Goal: Task Accomplishment & Management: Manage account settings

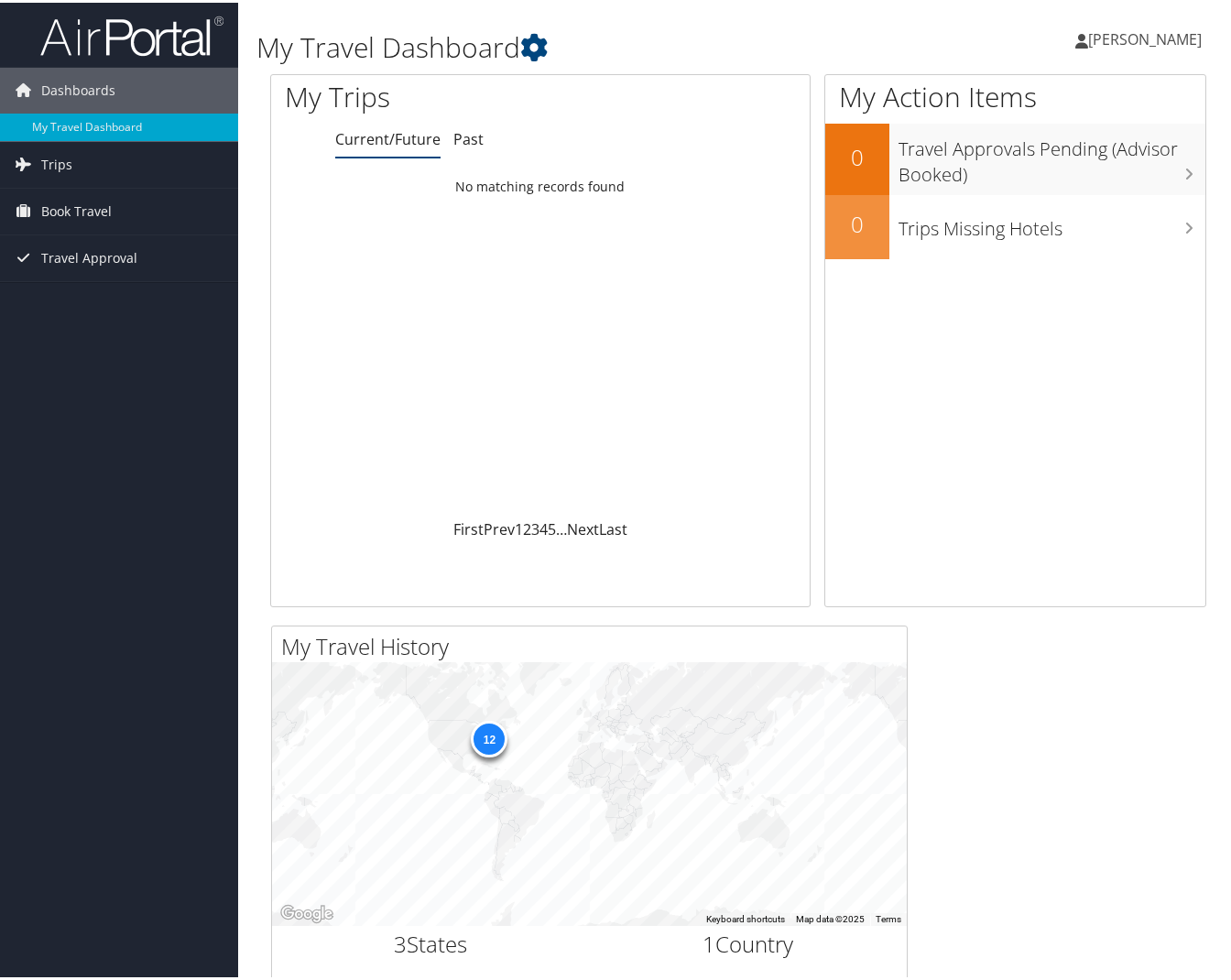
click at [1122, 33] on span "[PERSON_NAME]" at bounding box center [1145, 36] width 113 height 20
click at [1080, 168] on link "View Travel Profile" at bounding box center [1097, 163] width 204 height 31
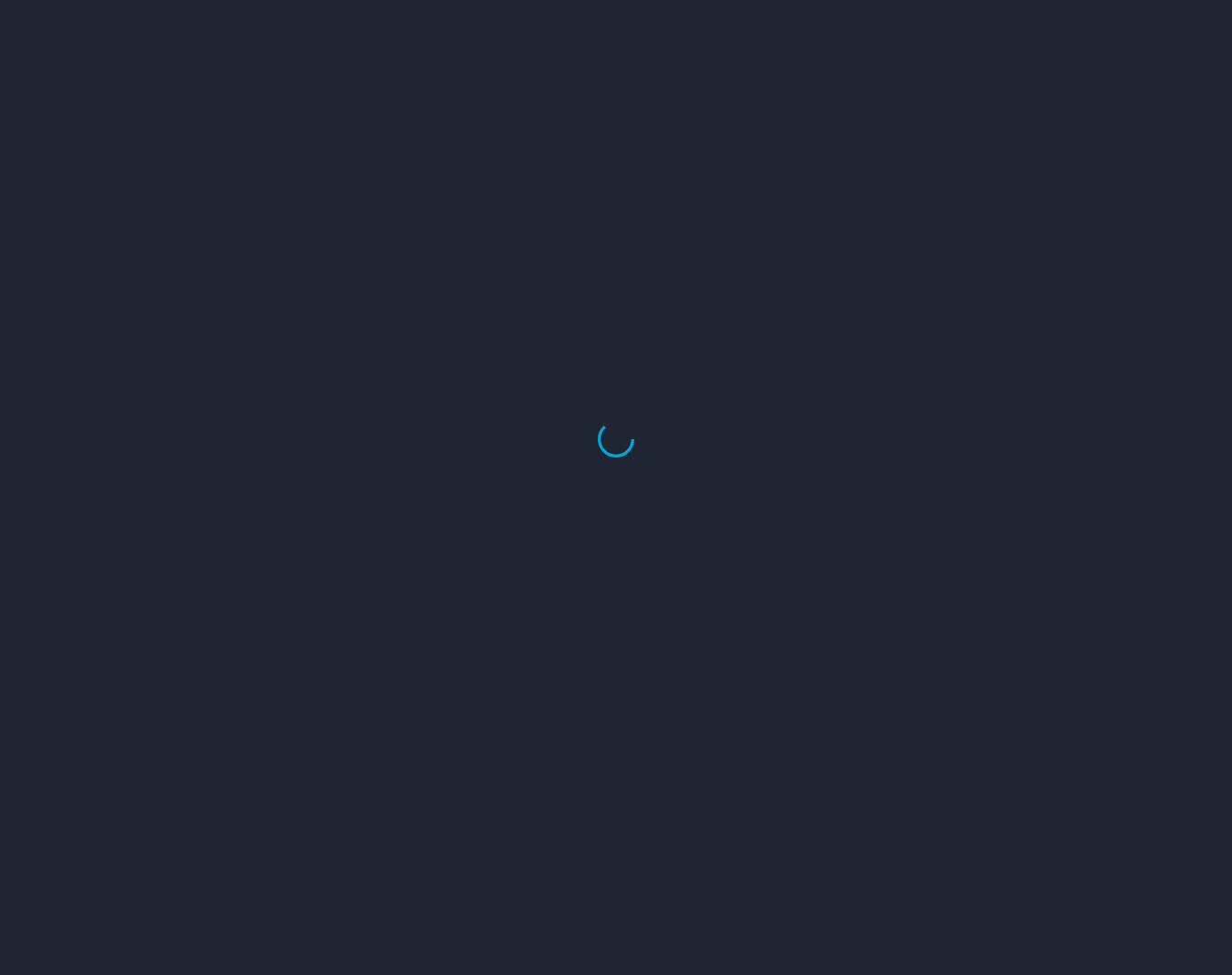
select select "US"
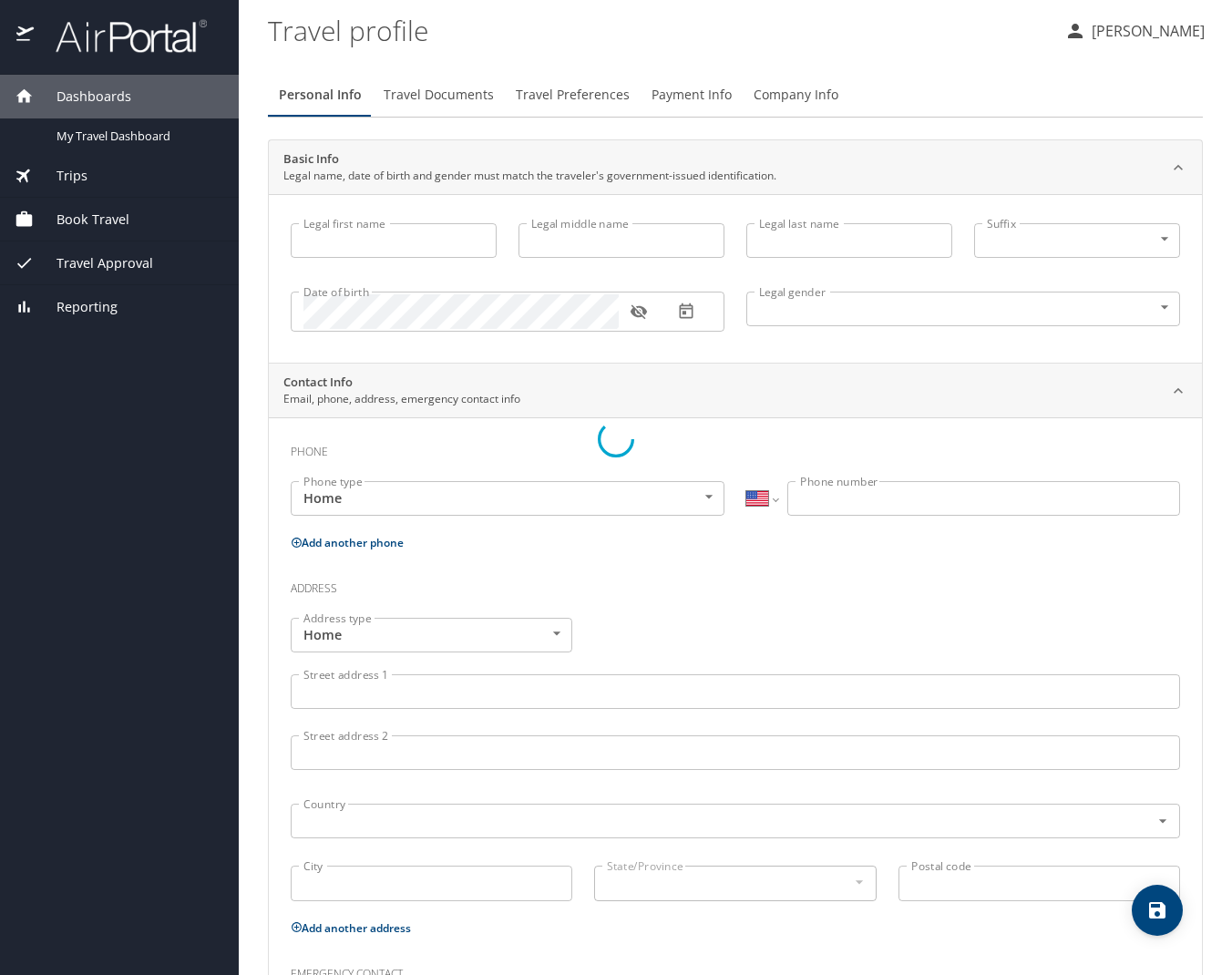
type input "Tiffany"
type input "Roxanna"
type input "Pearson"
type input "Female"
type input "Linda"
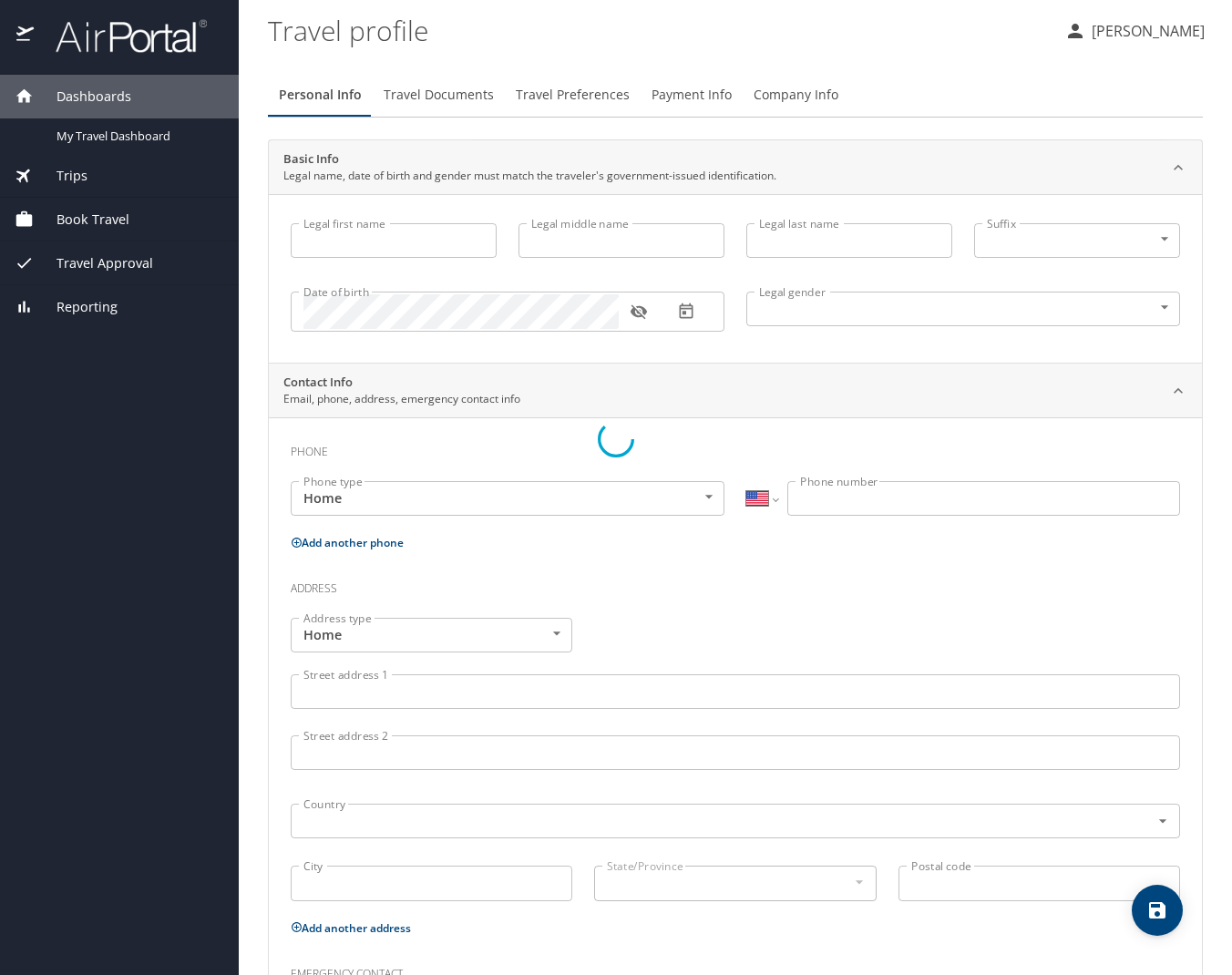
type input "Prom"
select select "EG"
type input "3018023903"
select select "US"
select select "EG"
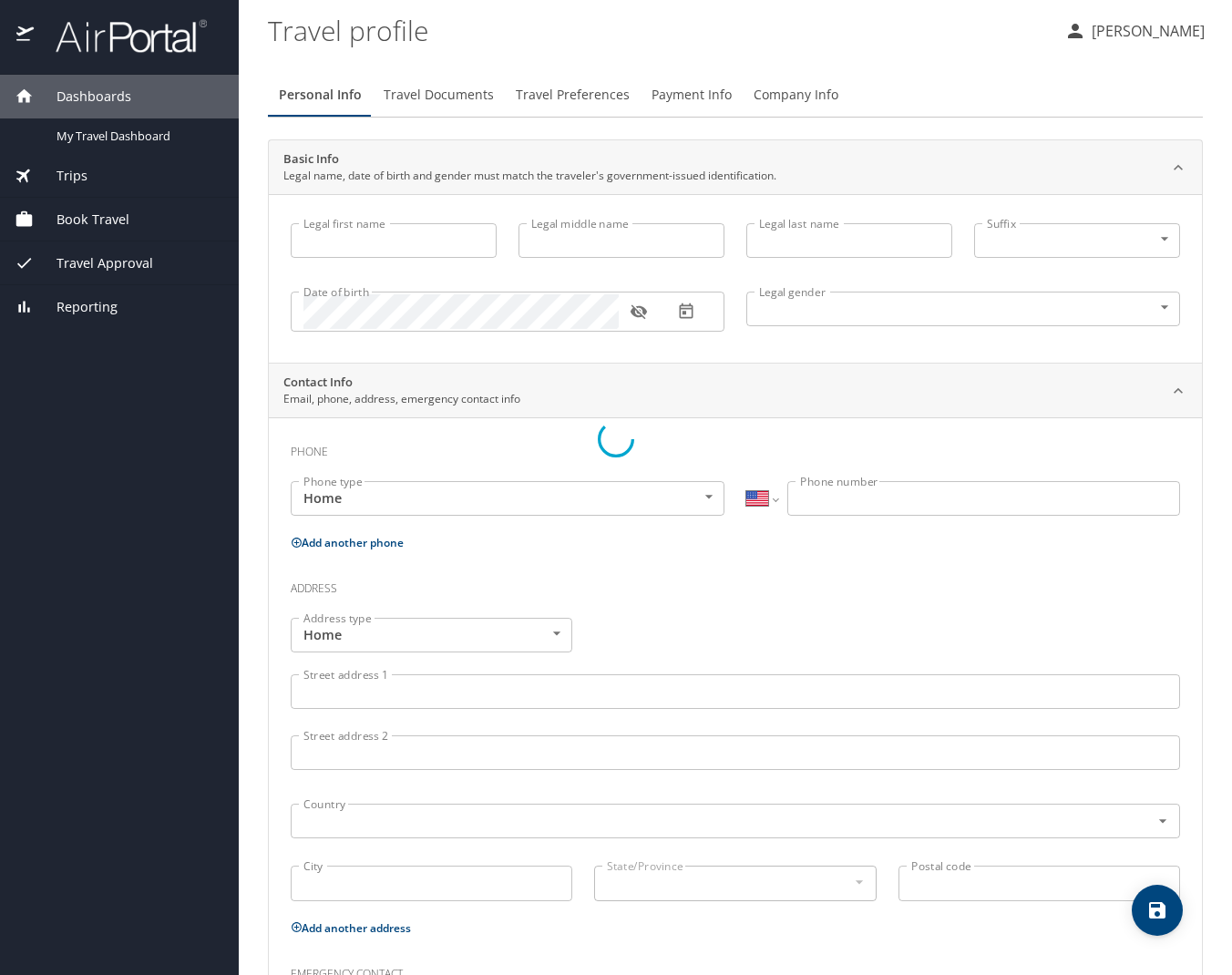
select select "EG"
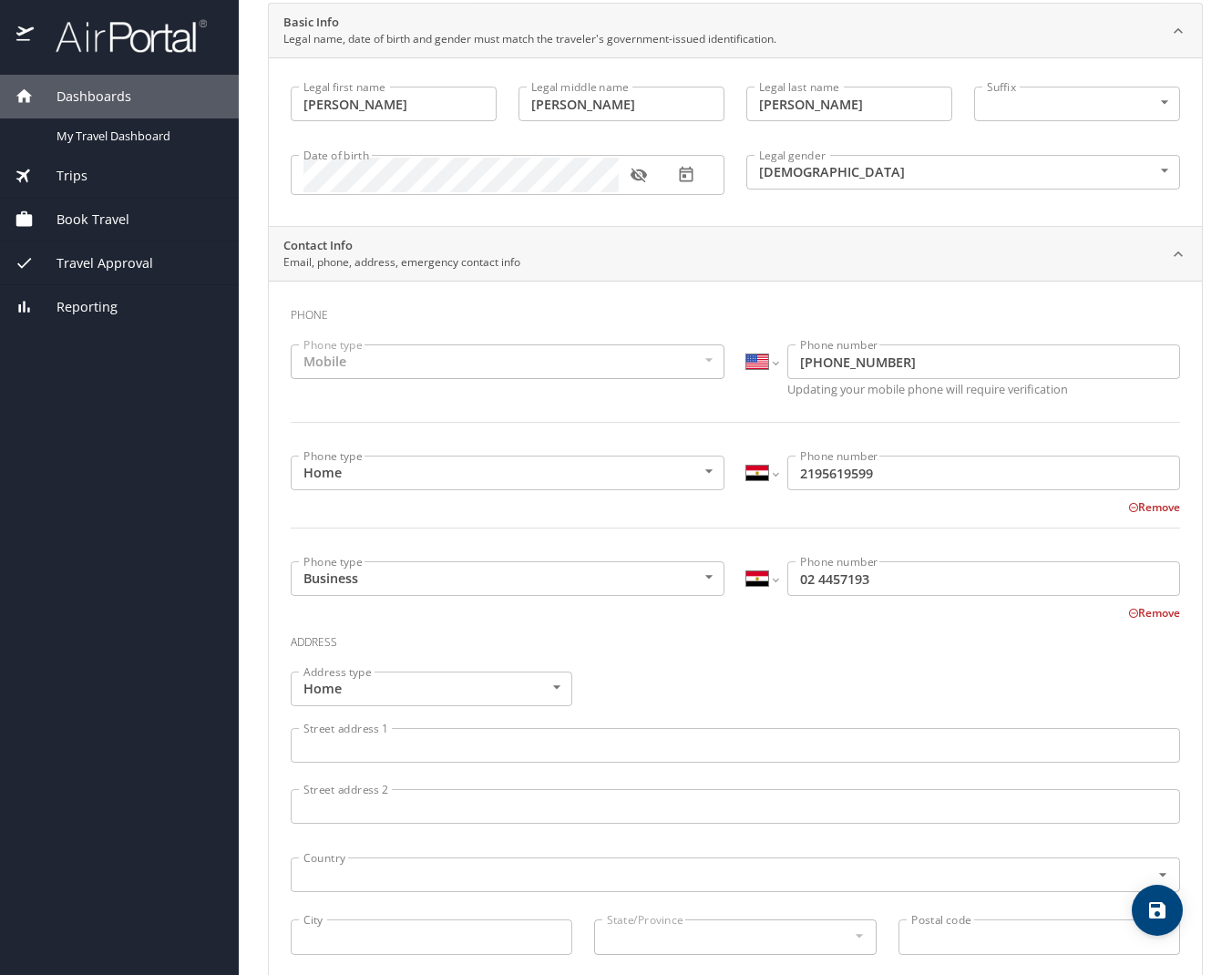
scroll to position [142, 0]
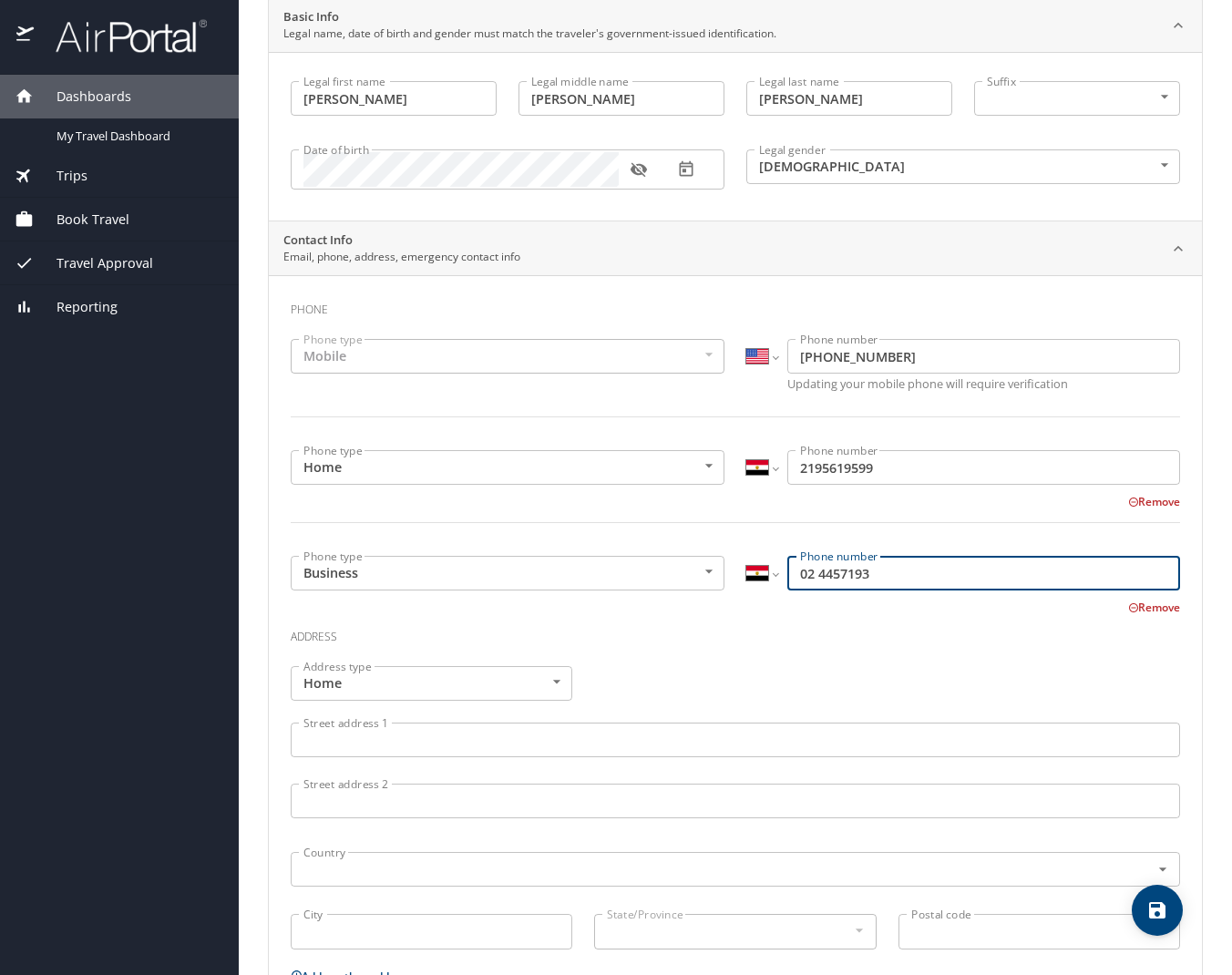
click at [878, 576] on input "02 4457193" at bounding box center [984, 573] width 393 height 34
click at [1049, 575] on input "02 4457193" at bounding box center [984, 573] width 393 height 34
drag, startPoint x: 994, startPoint y: 576, endPoint x: 643, endPoint y: 565, distance: 351.2
click at [643, 565] on div "Phone type Business Business Phone type International Afghanistan Åland Islands…" at bounding box center [734, 580] width 911 height 72
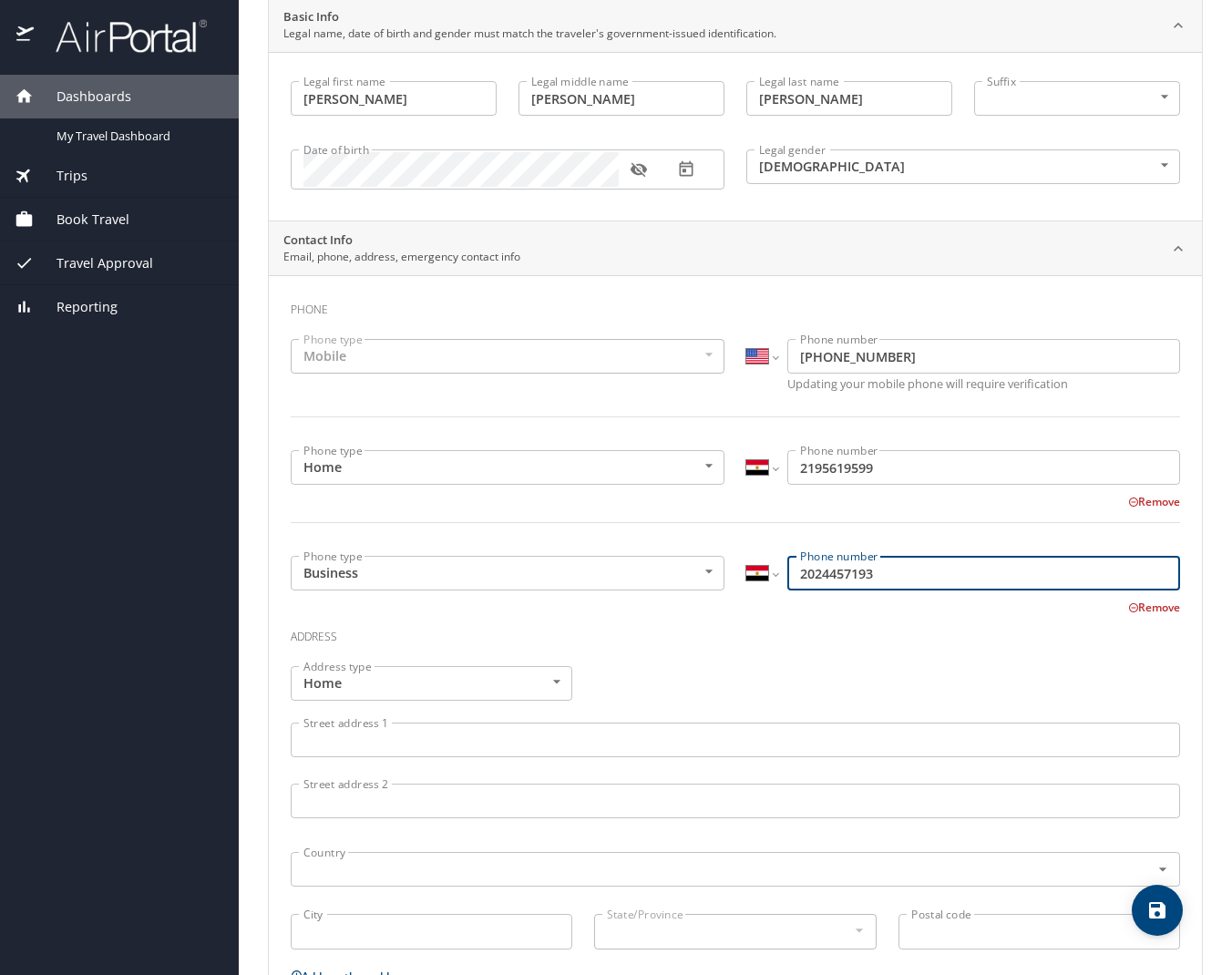
type input "2024457193"
click at [768, 619] on h3 "Address" at bounding box center [735, 633] width 890 height 31
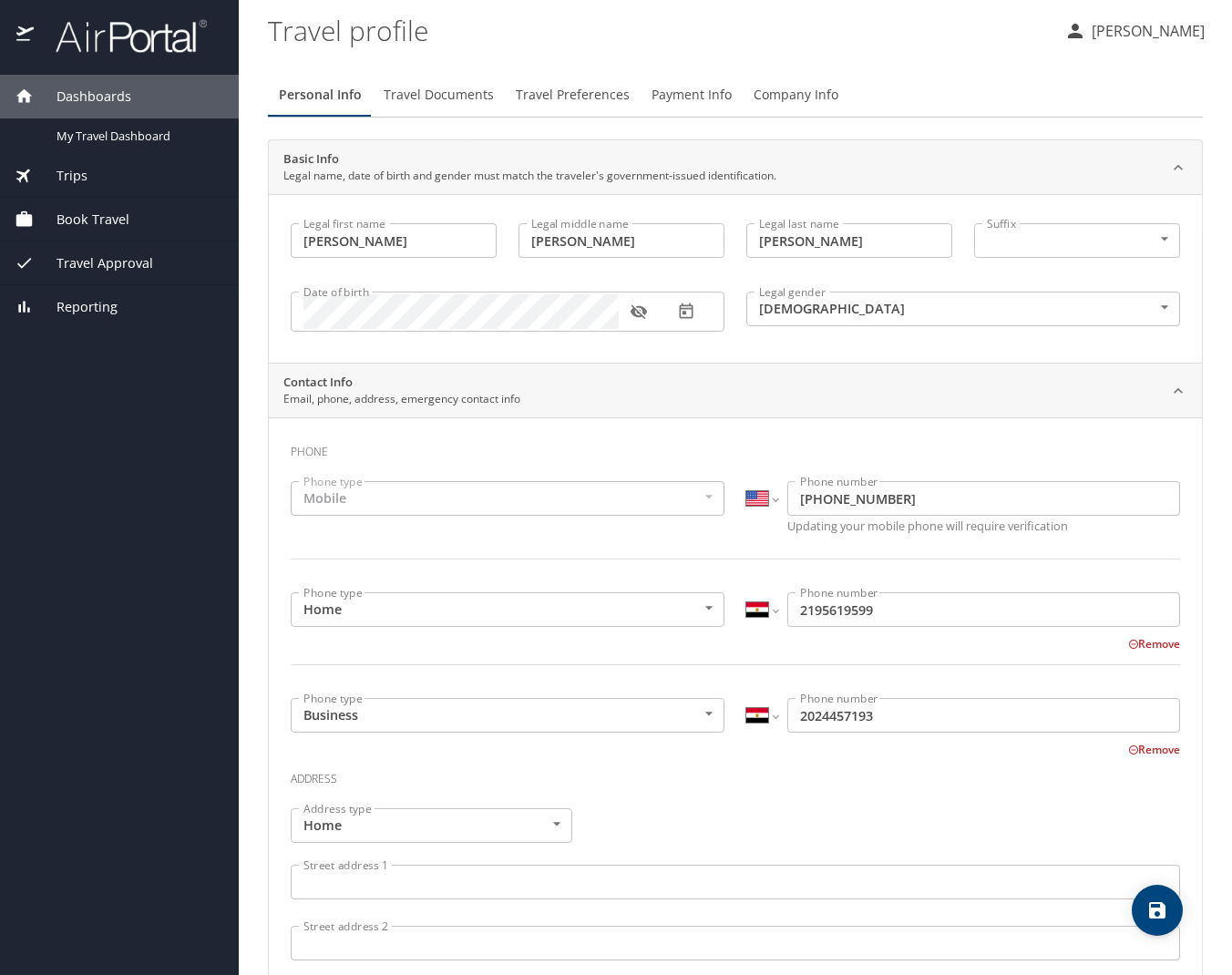
scroll to position [0, 0]
click at [588, 93] on span "Travel Preferences" at bounding box center [572, 95] width 113 height 23
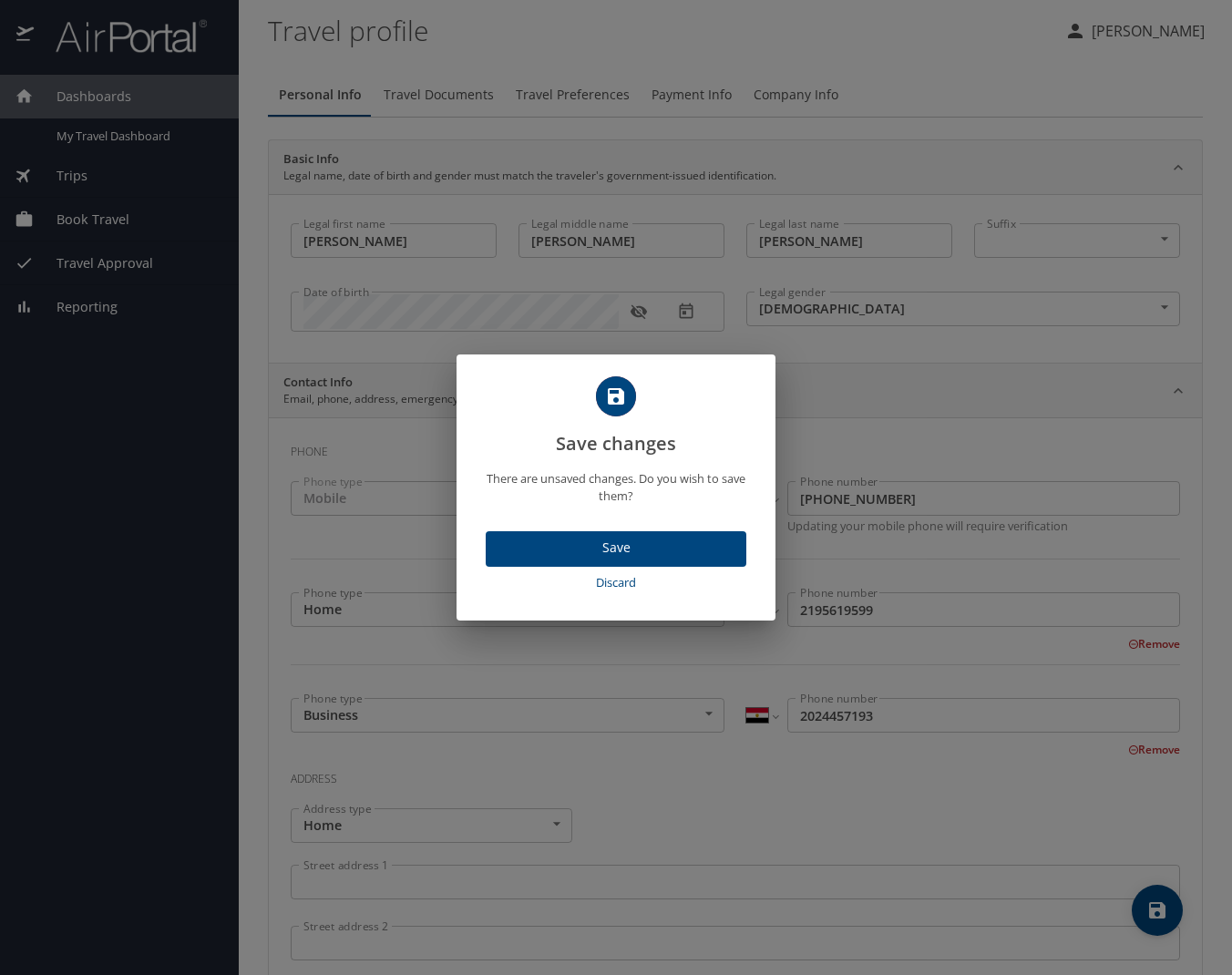
click at [621, 548] on span "Save" at bounding box center [616, 549] width 232 height 23
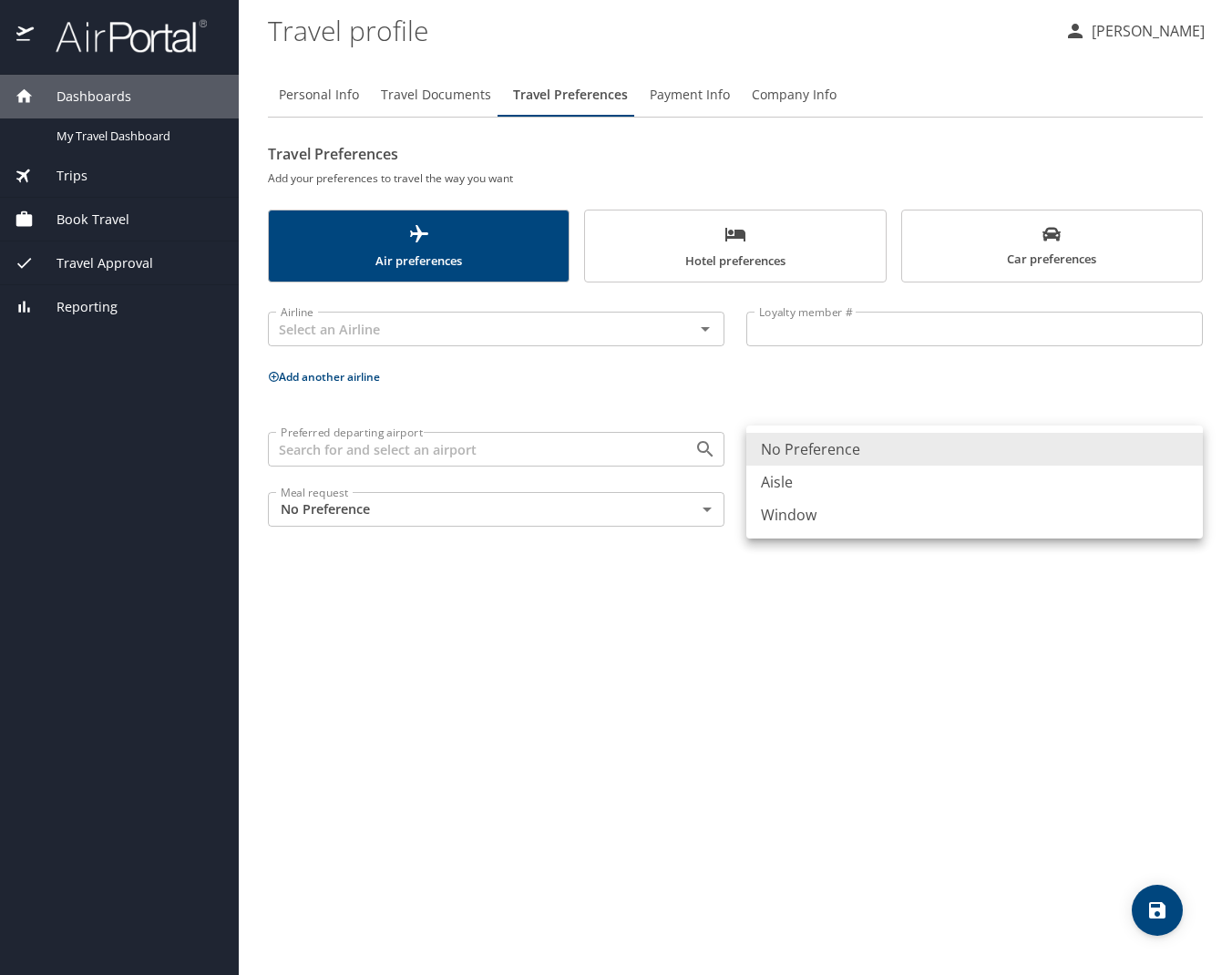
click at [1183, 451] on body "Dashboards My Travel Dashboard Trips Current / Future Trips Past Trips Trips Mi…" at bounding box center [616, 488] width 1232 height 975
click at [784, 484] on li "Aisle" at bounding box center [975, 482] width 457 height 32
type input "Aisle"
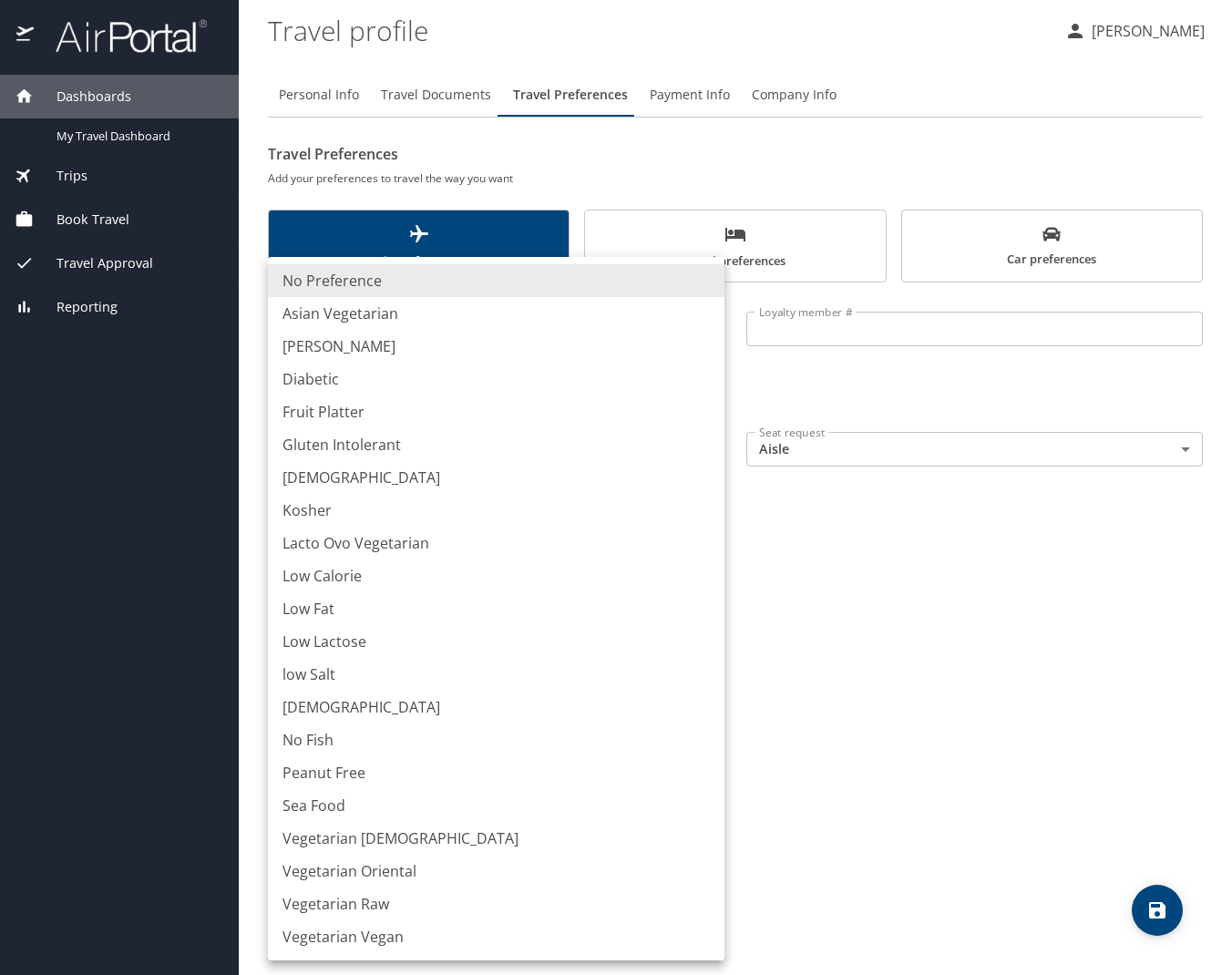
click at [709, 509] on body "Dashboards My Travel Dashboard Trips Current / Future Trips Past Trips Trips Mi…" at bounding box center [616, 488] width 1232 height 975
click at [904, 592] on div at bounding box center [616, 488] width 1232 height 975
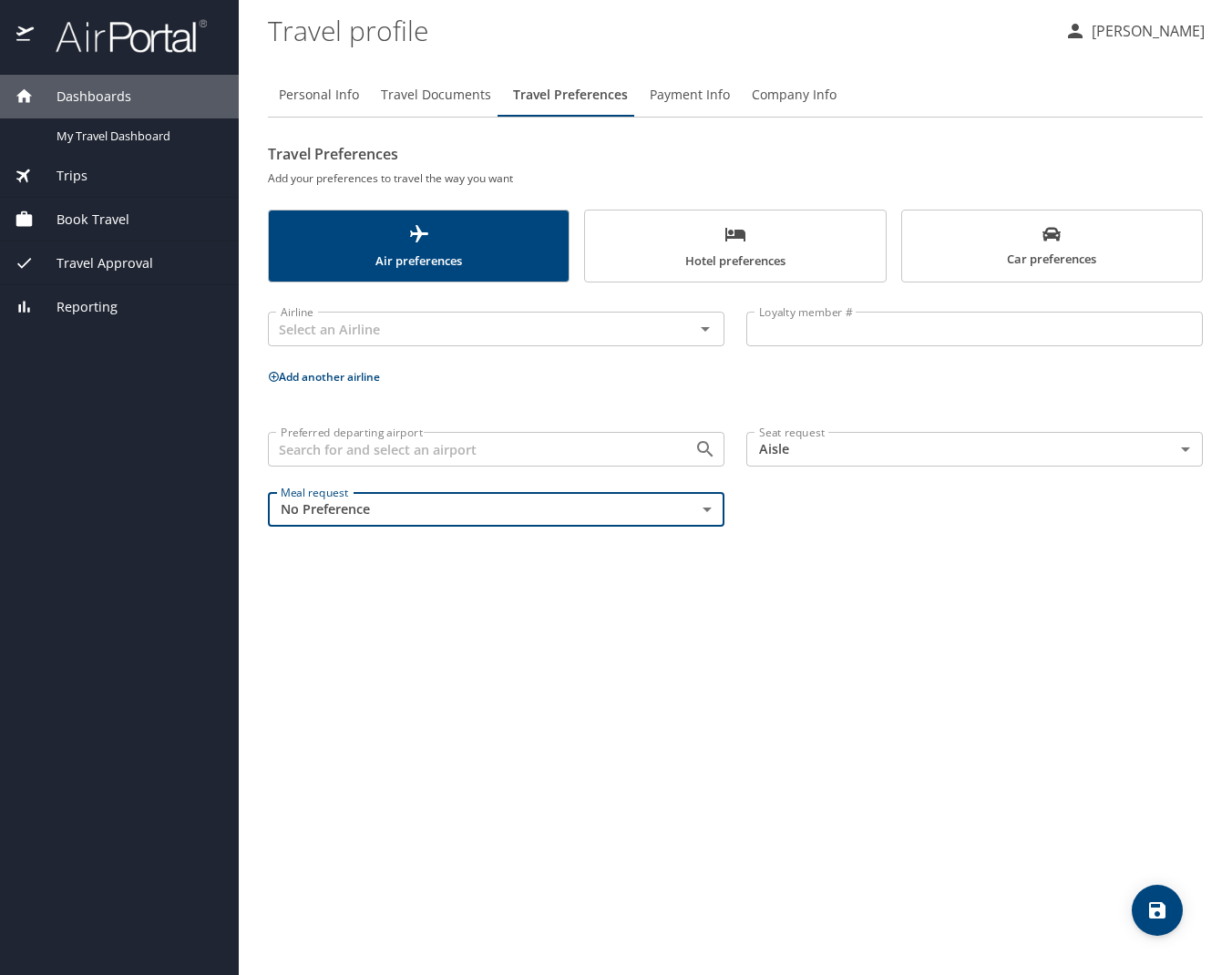
click at [1049, 238] on icon "scrollable force tabs example" at bounding box center [1051, 235] width 18 height 13
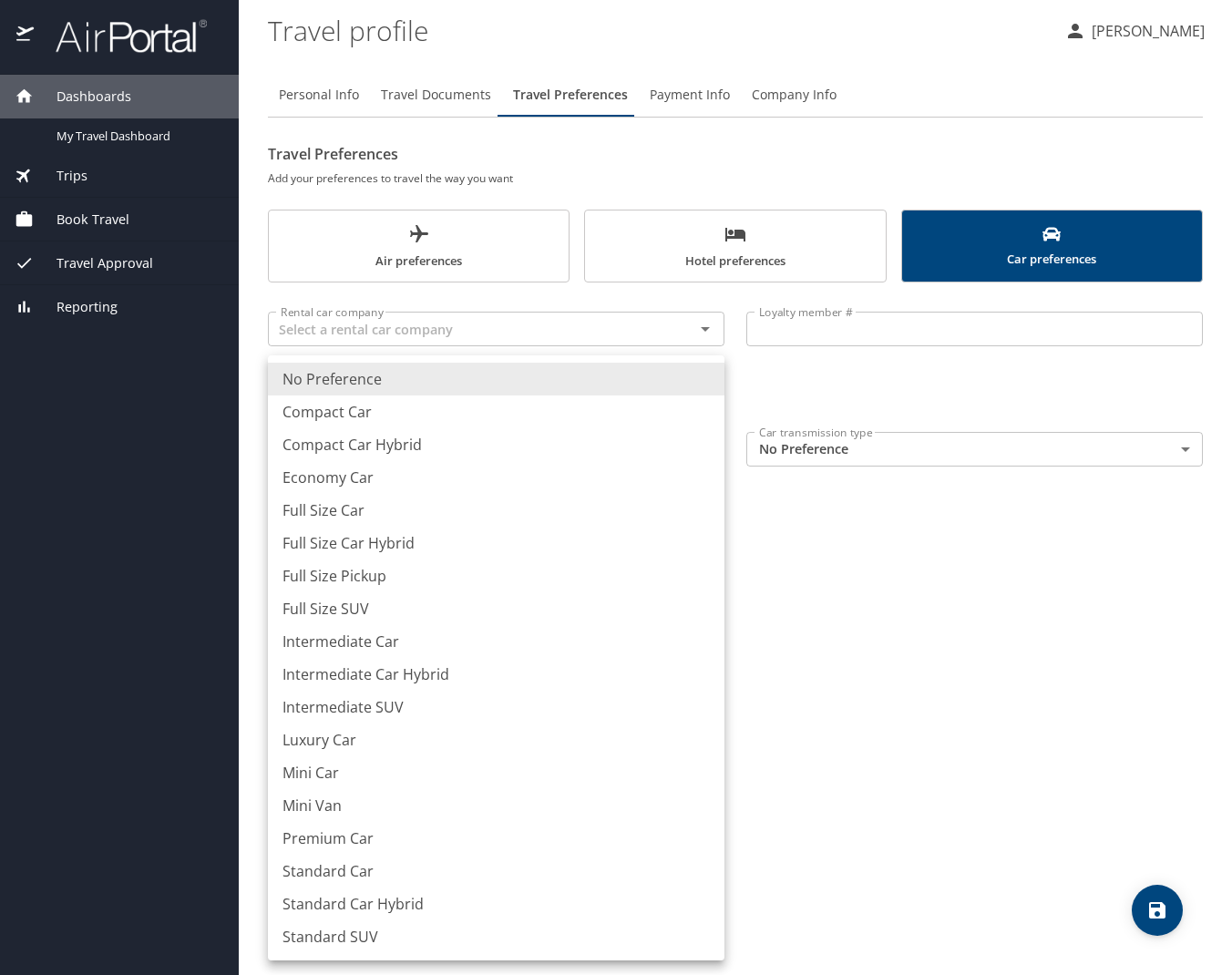
click at [704, 445] on body "Dashboards My Travel Dashboard Trips Current / Future Trips Past Trips Trips Mi…" at bounding box center [616, 488] width 1232 height 975
click at [1039, 526] on div at bounding box center [616, 488] width 1232 height 975
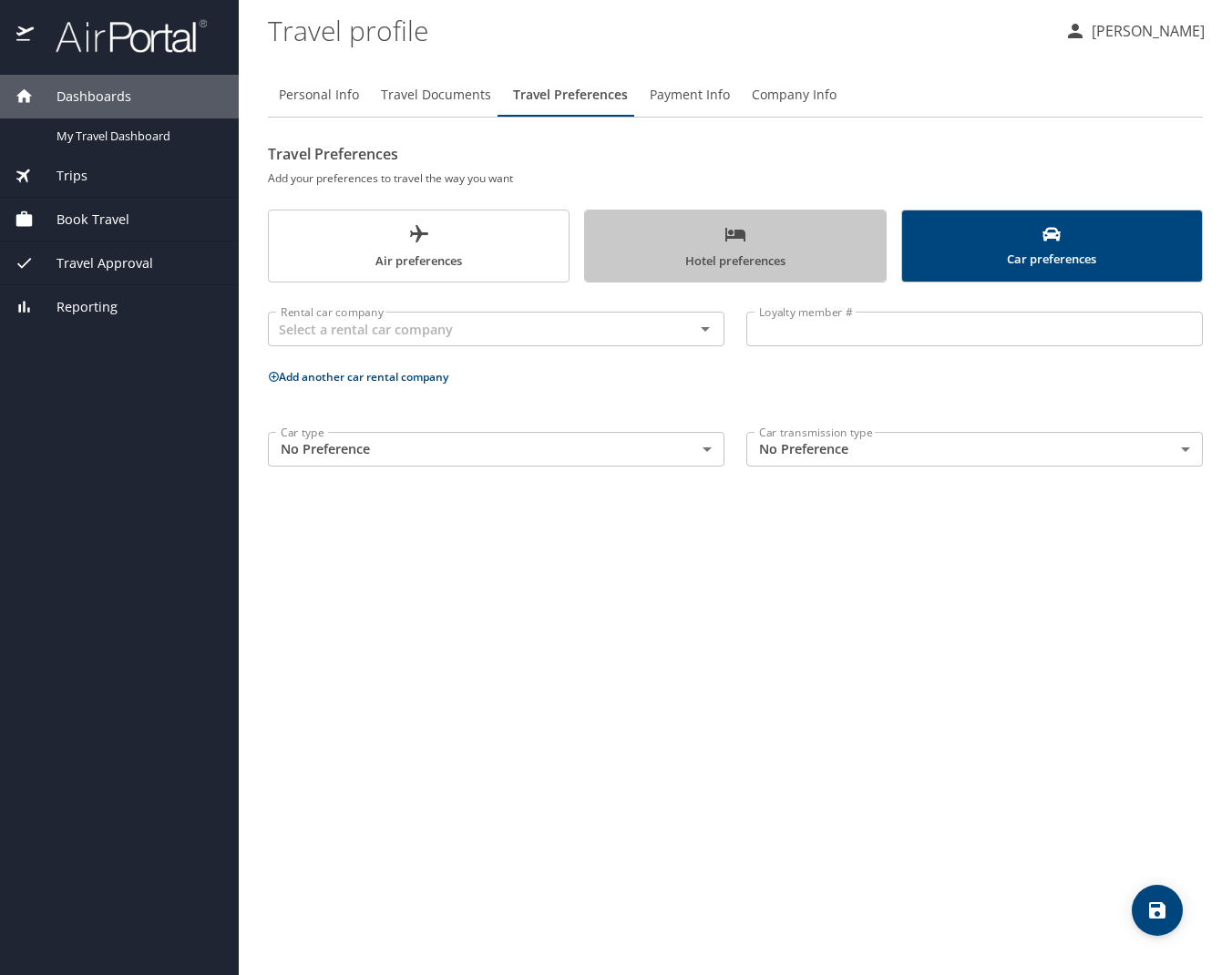
click at [756, 251] on span "Hotel preferences" at bounding box center [734, 247] width 277 height 49
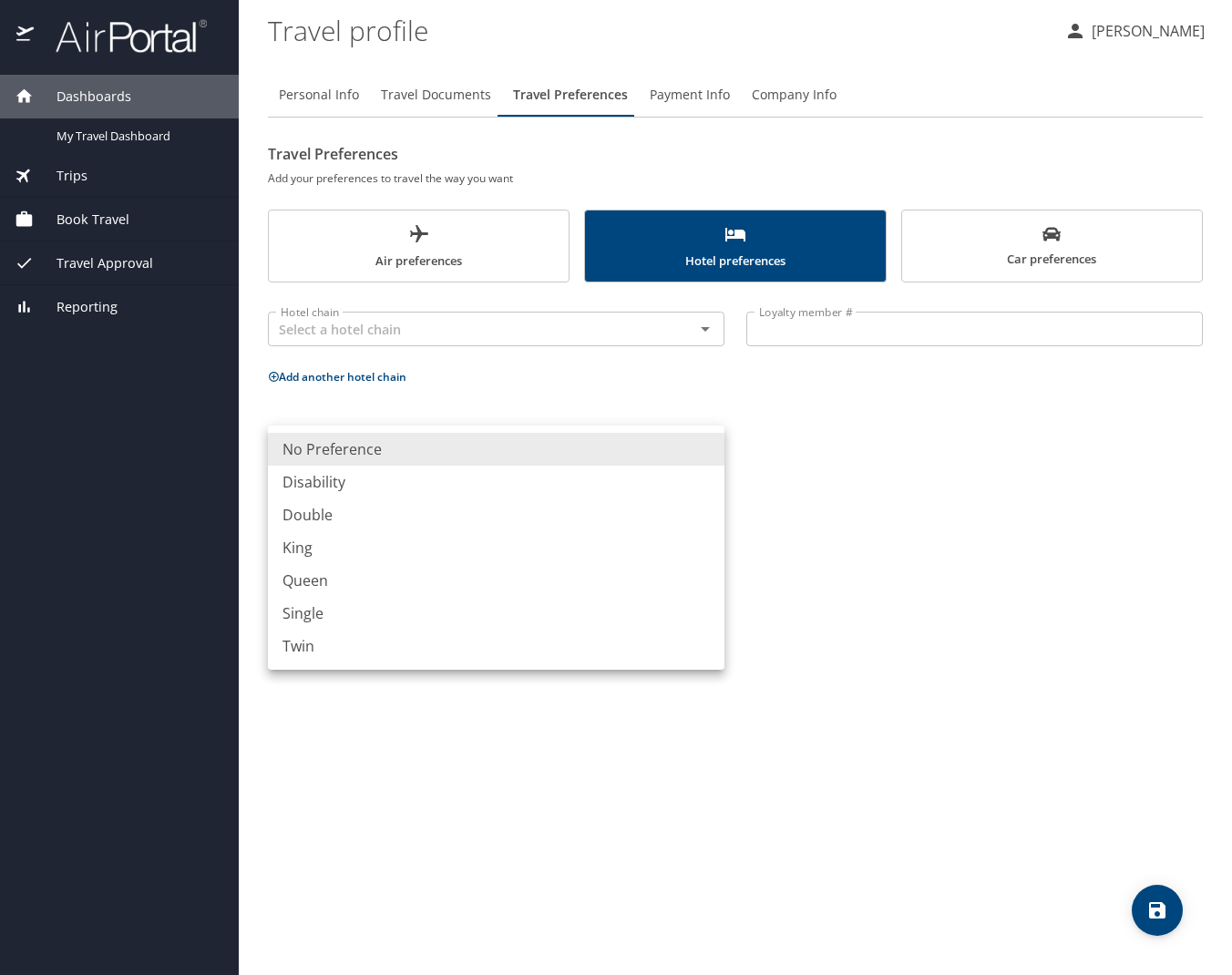
click at [711, 453] on body "Dashboards My Travel Dashboard Trips Current / Future Trips Past Trips Trips Mi…" at bounding box center [616, 488] width 1232 height 975
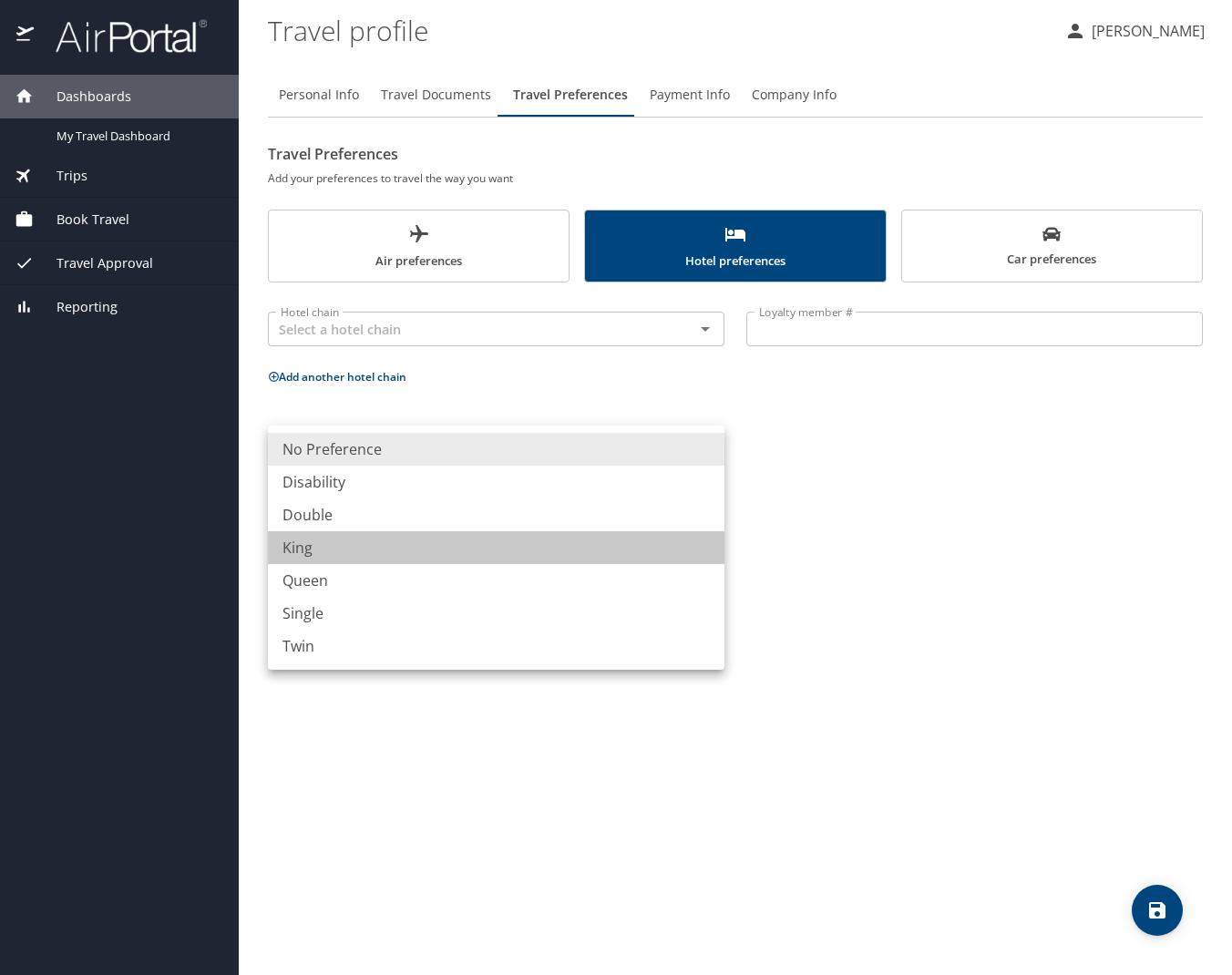
click at [304, 550] on li "King" at bounding box center [496, 548] width 457 height 32
type input "King"
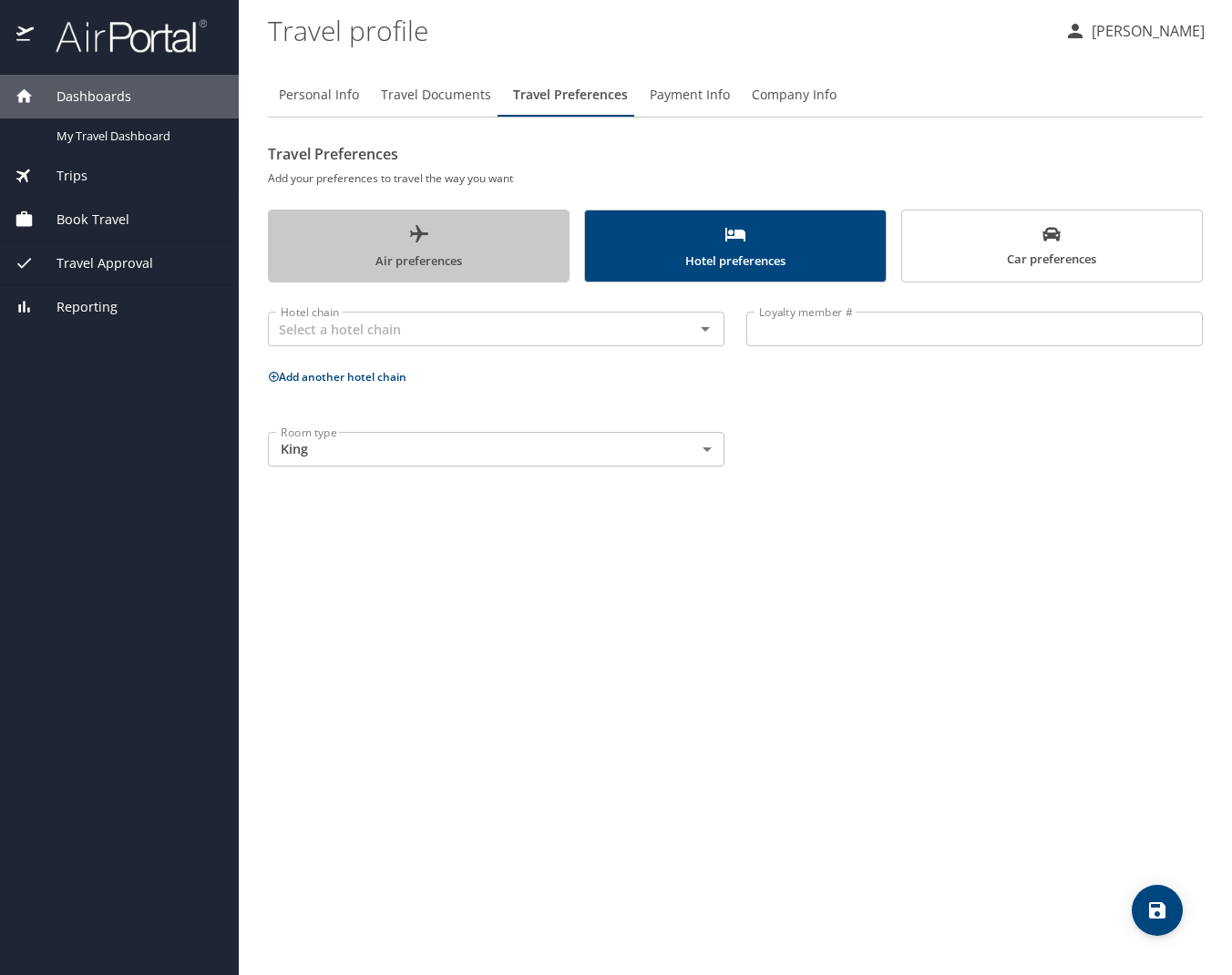
click at [513, 274] on button "Air preferences" at bounding box center [419, 246] width 301 height 73
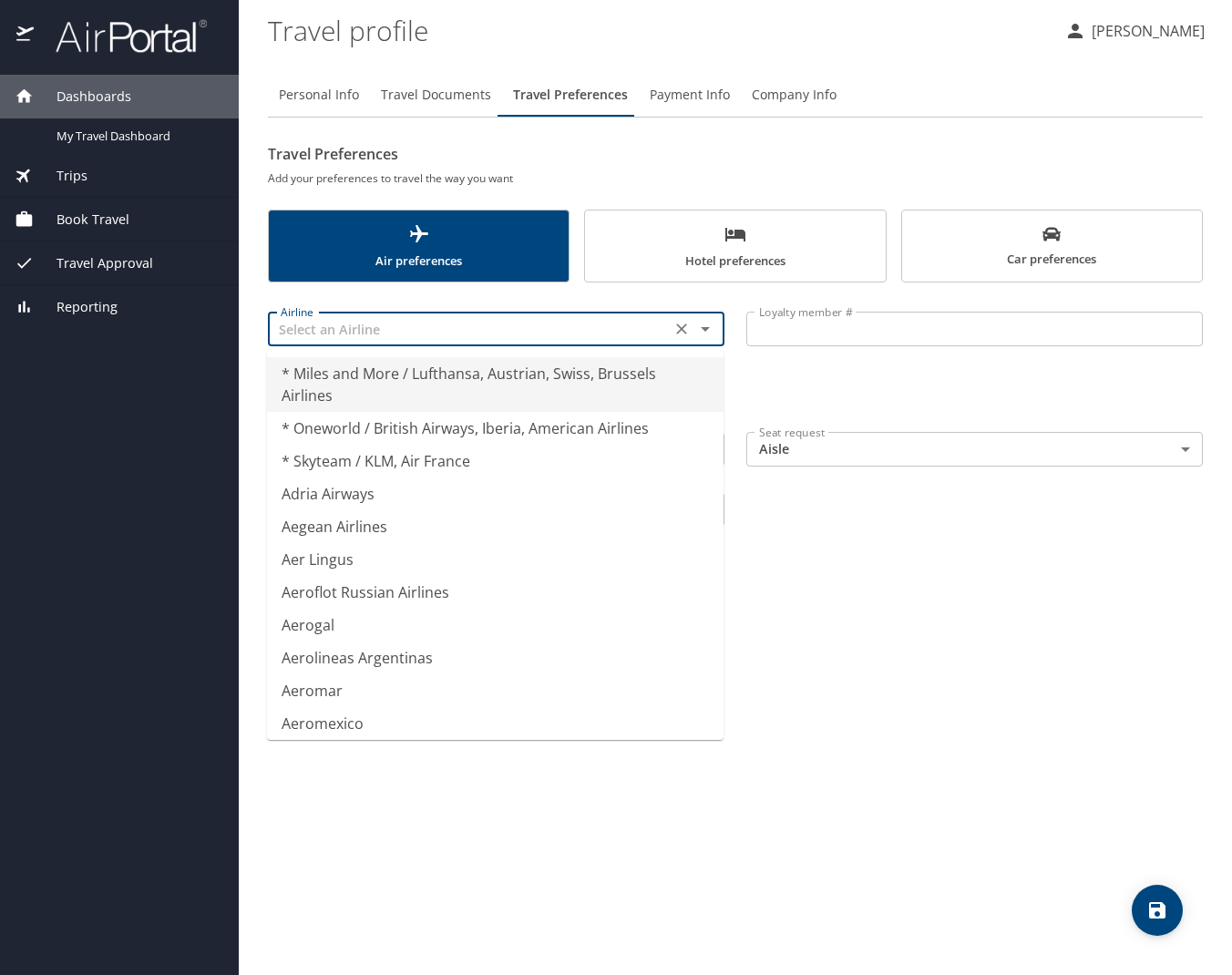
click at [508, 322] on input "text" at bounding box center [469, 329] width 392 height 24
click at [678, 327] on icon "Clear" at bounding box center [681, 328] width 18 height 18
type input "* Miles and More / Lufthansa, Austrian, Swiss, Brussels Airlines"
click at [887, 129] on div "Personal Info Travel Documents Travel Preferences Payment Info Company Info Tra…" at bounding box center [735, 304] width 934 height 465
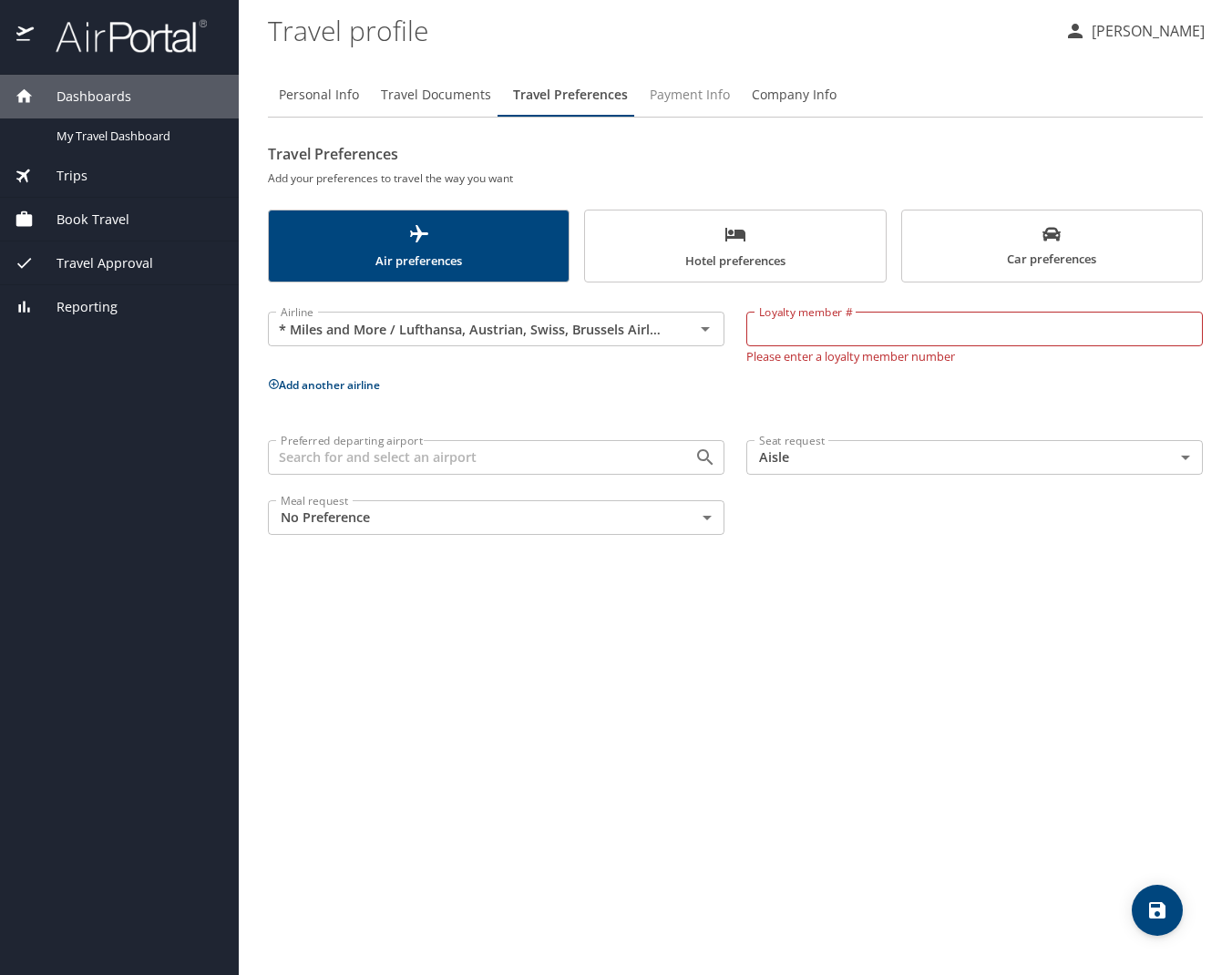
click at [688, 97] on span "Payment Info" at bounding box center [689, 95] width 80 height 23
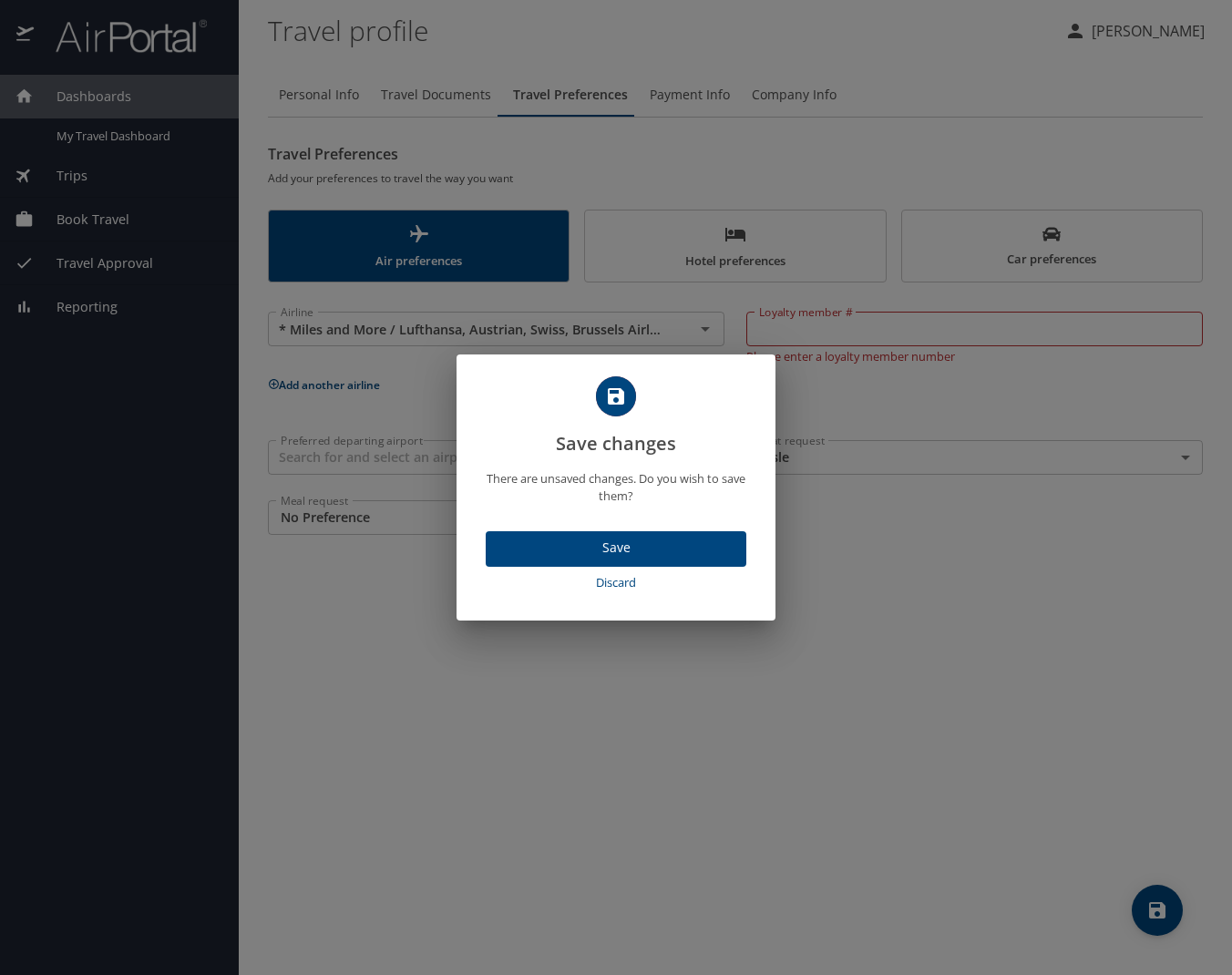
click at [631, 551] on span "Save" at bounding box center [616, 549] width 232 height 23
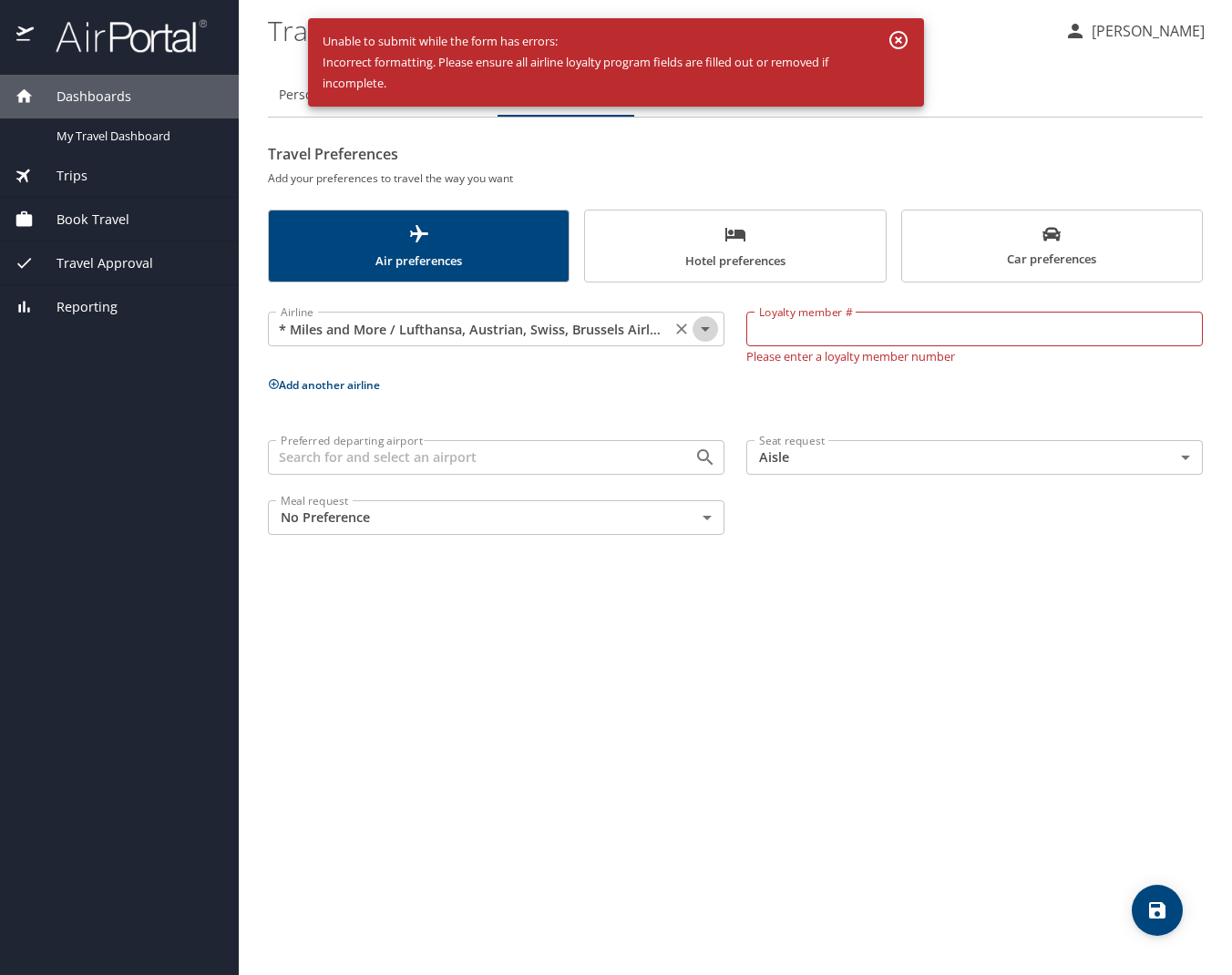
click at [708, 334] on icon "Open" at bounding box center [705, 328] width 22 height 22
type input "Aer Lingus"
click at [948, 703] on div "Personal Info Travel Documents Travel Preferences Payment Info Company Info Tra…" at bounding box center [735, 516] width 934 height 917
click at [600, 326] on input "Aer Lingus" at bounding box center [469, 329] width 392 height 24
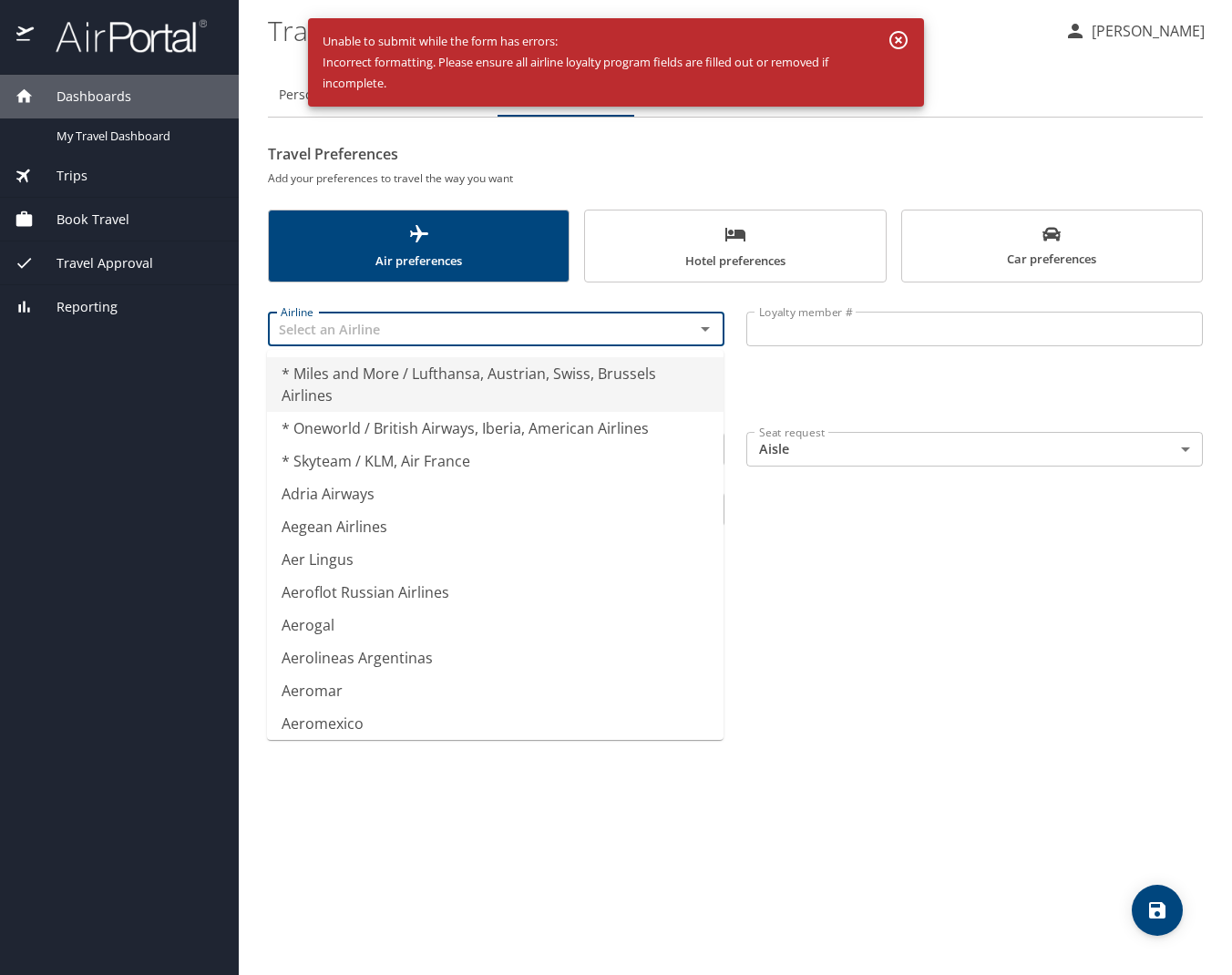
type input "* Miles and More / Lufthansa, Austrian, Swiss, Brussels Airlines"
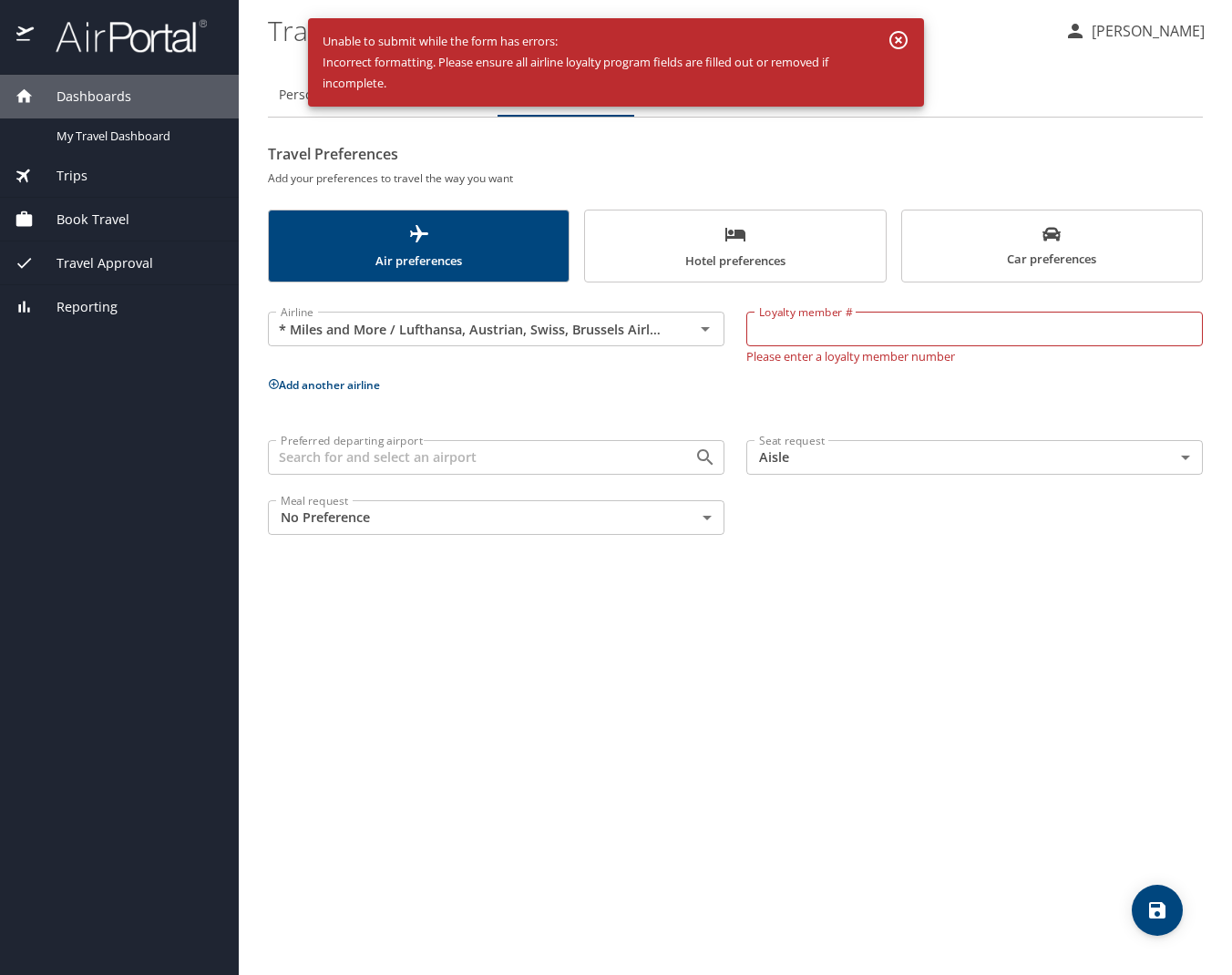
click at [786, 145] on h2 "Travel Preferences" at bounding box center [735, 154] width 934 height 30
click at [680, 328] on icon "Clear" at bounding box center [681, 328] width 18 height 18
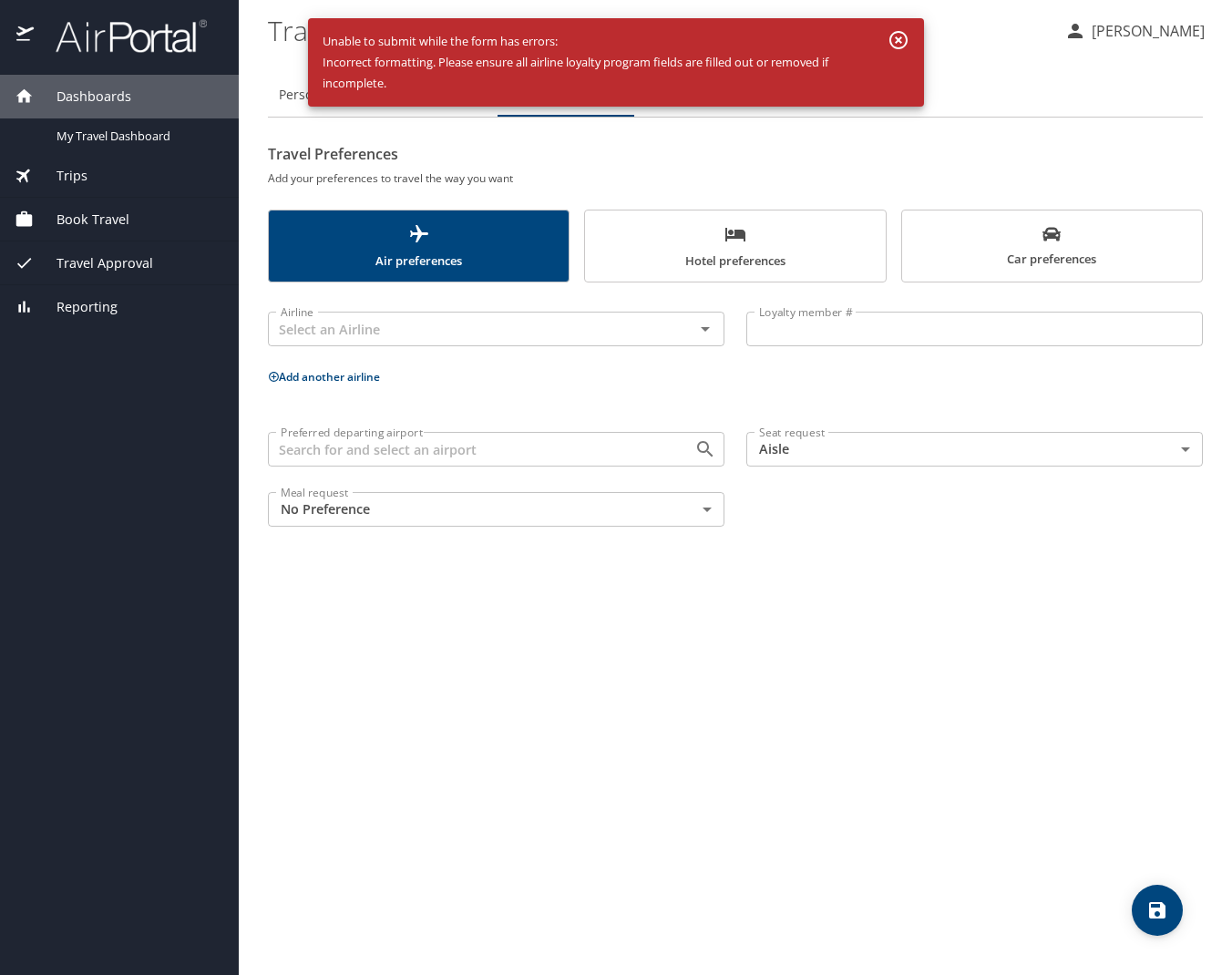
click at [695, 374] on p "Add another airline" at bounding box center [735, 377] width 934 height 23
click at [900, 34] on icon "button" at bounding box center [898, 40] width 22 height 22
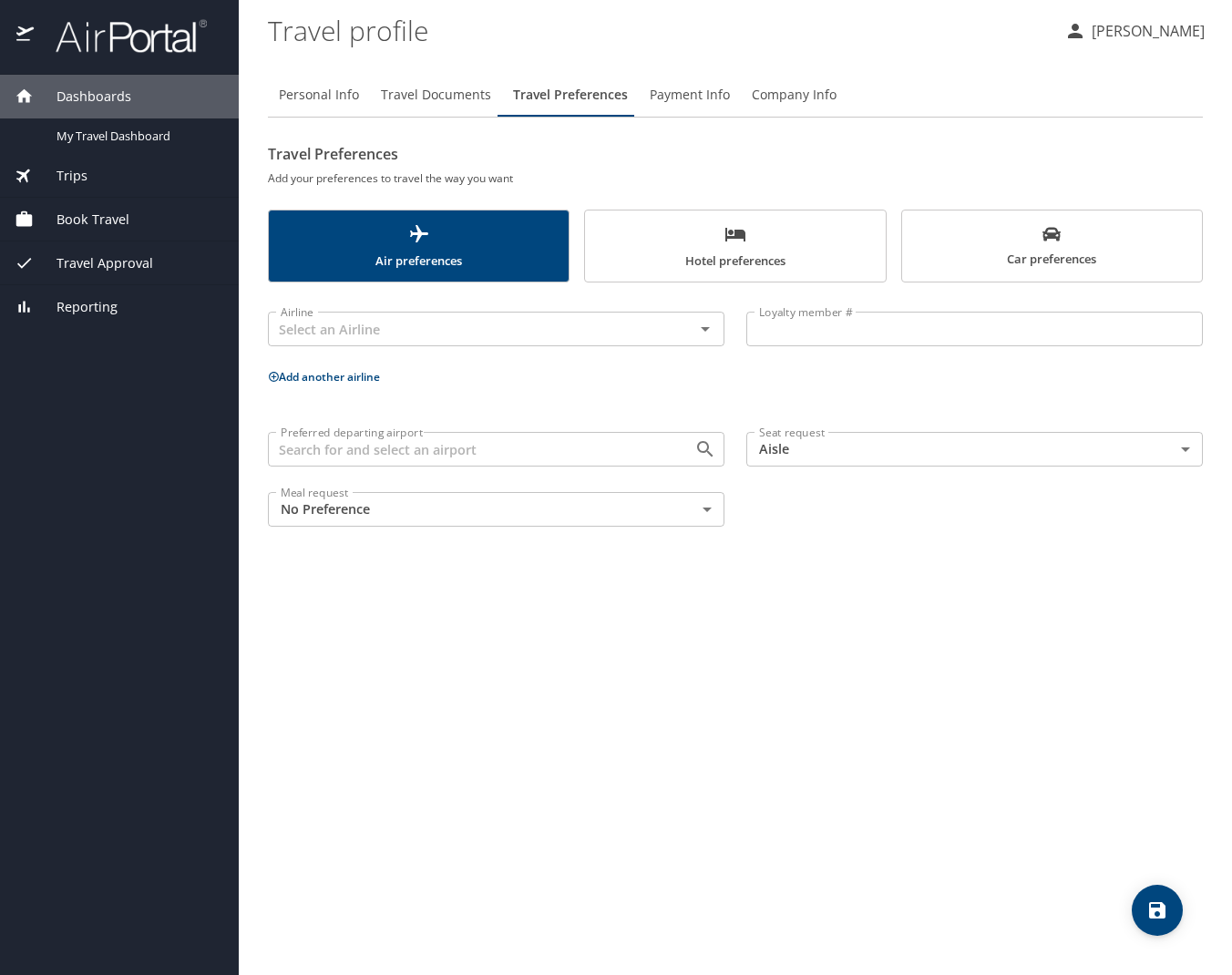
click at [789, 93] on span "Company Info" at bounding box center [793, 95] width 85 height 23
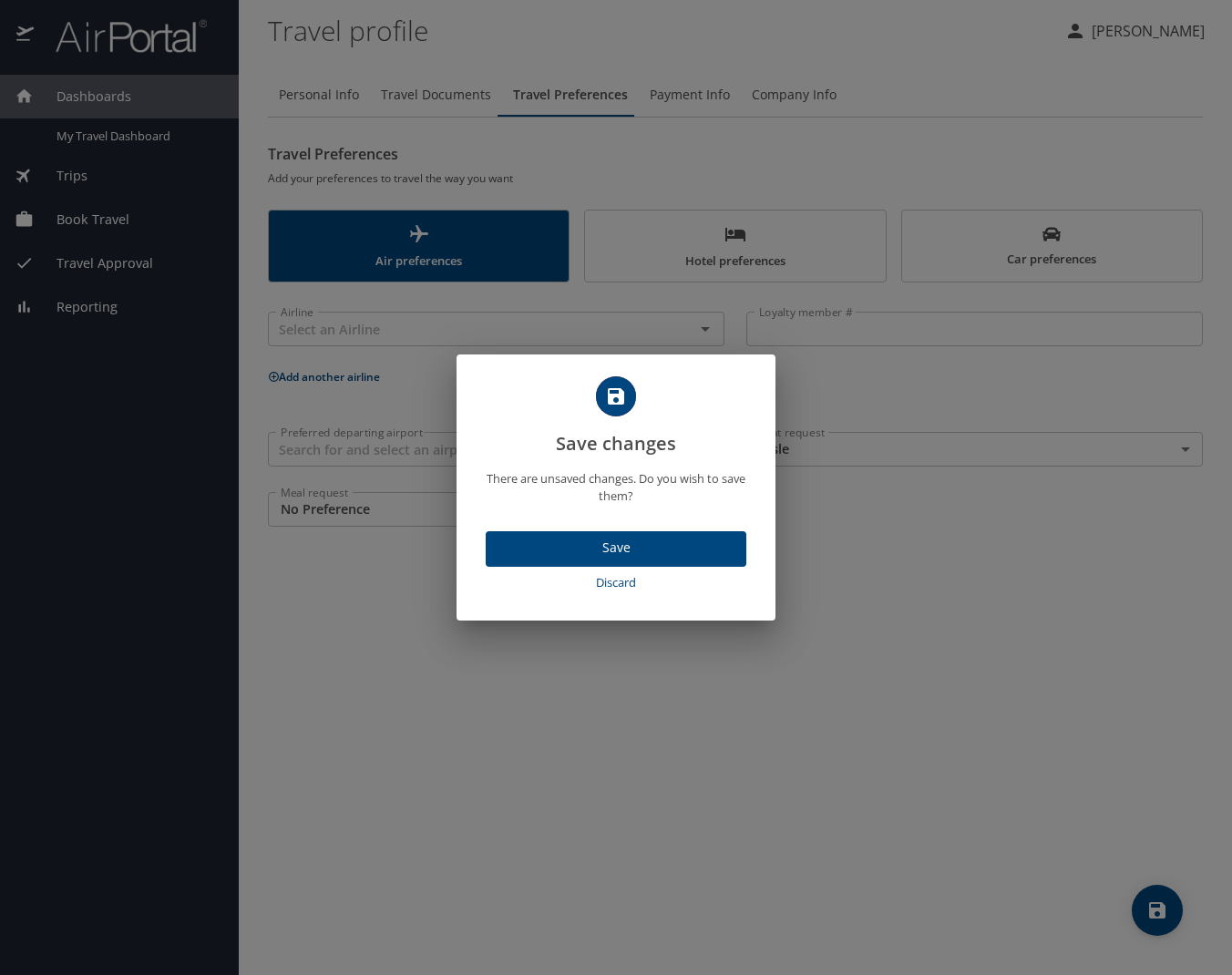
click at [601, 553] on span "Save" at bounding box center [616, 549] width 232 height 23
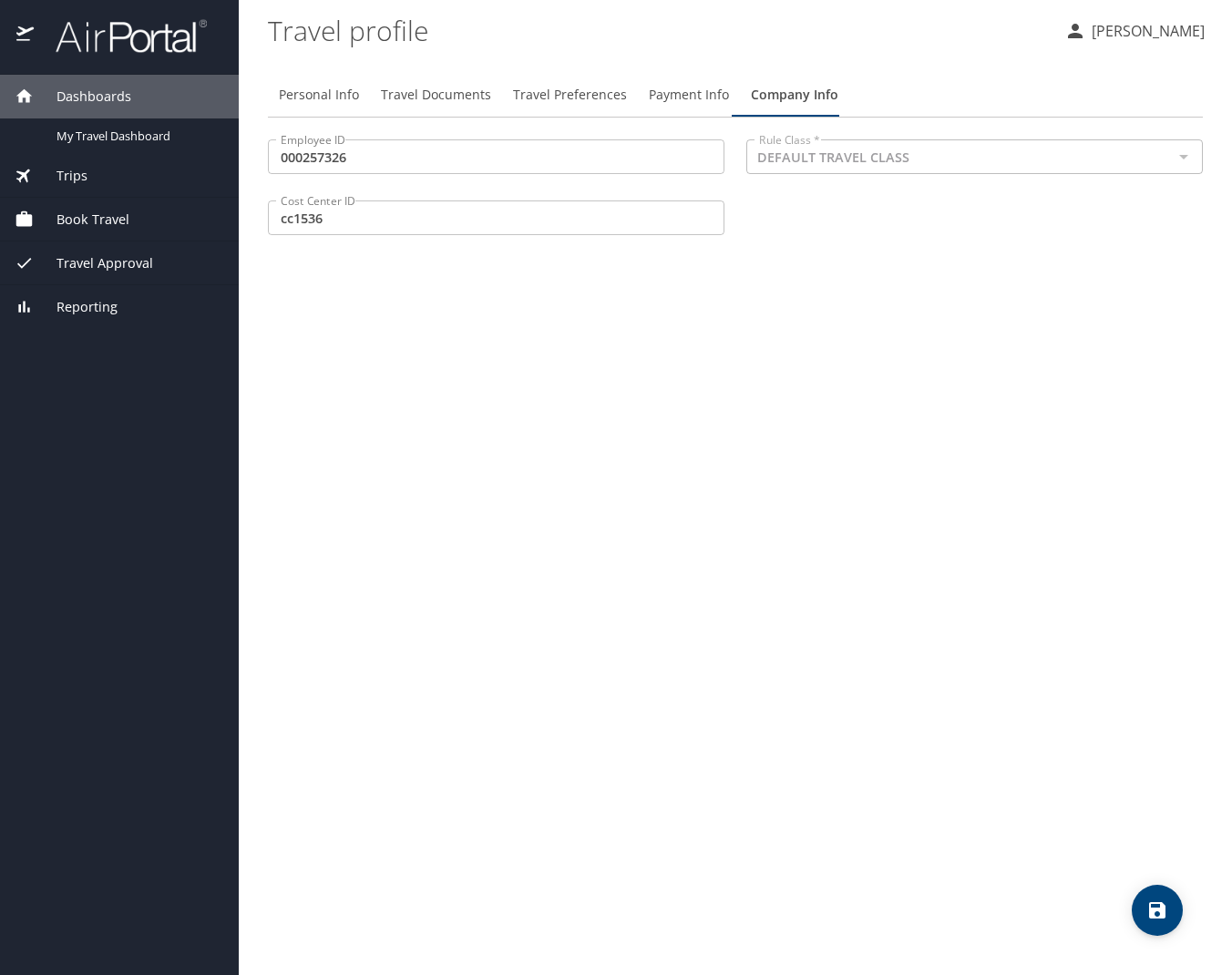
click at [1183, 156] on div at bounding box center [1182, 156] width 24 height 26
click at [1082, 232] on div "Employee ID 000257326 Employee ID Rule Class * DEFAULT TRAVEL CLASS Rule Class …" at bounding box center [734, 190] width 956 height 122
click at [666, 93] on span "Payment Info" at bounding box center [688, 95] width 80 height 23
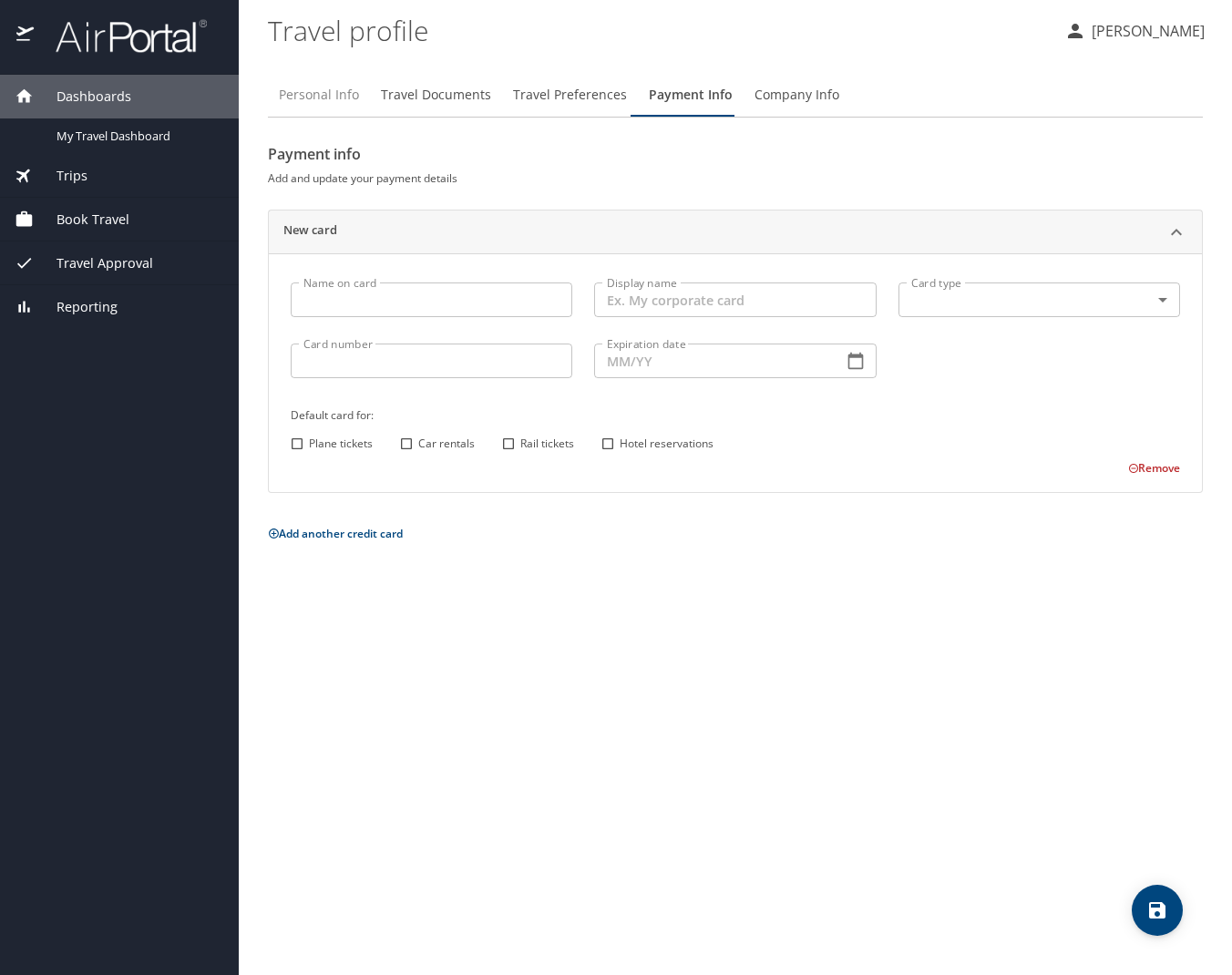
click at [325, 103] on span "Personal Info" at bounding box center [318, 95] width 80 height 23
select select "US"
select select "EG"
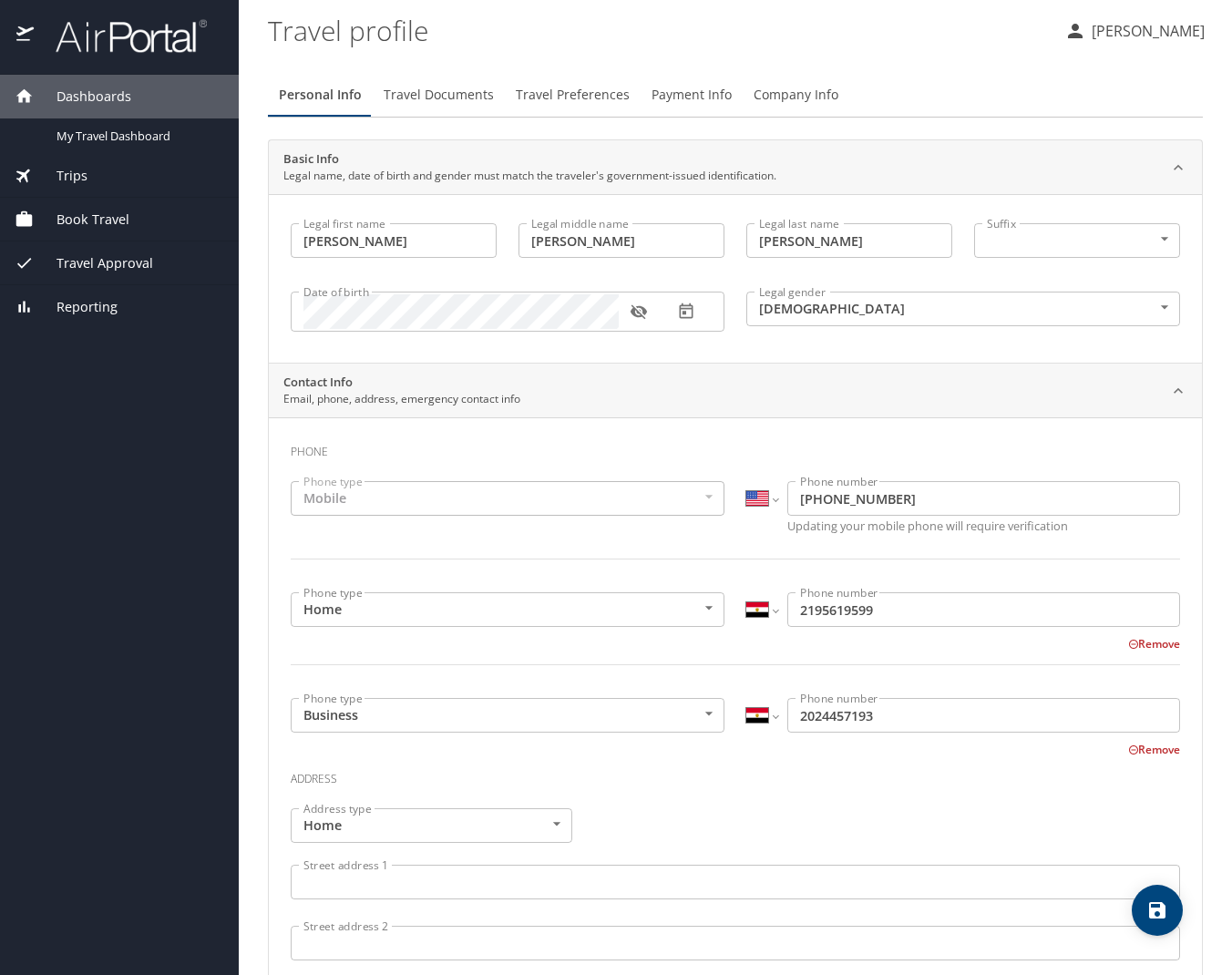
click at [1138, 645] on button "Remove" at bounding box center [1154, 644] width 51 height 15
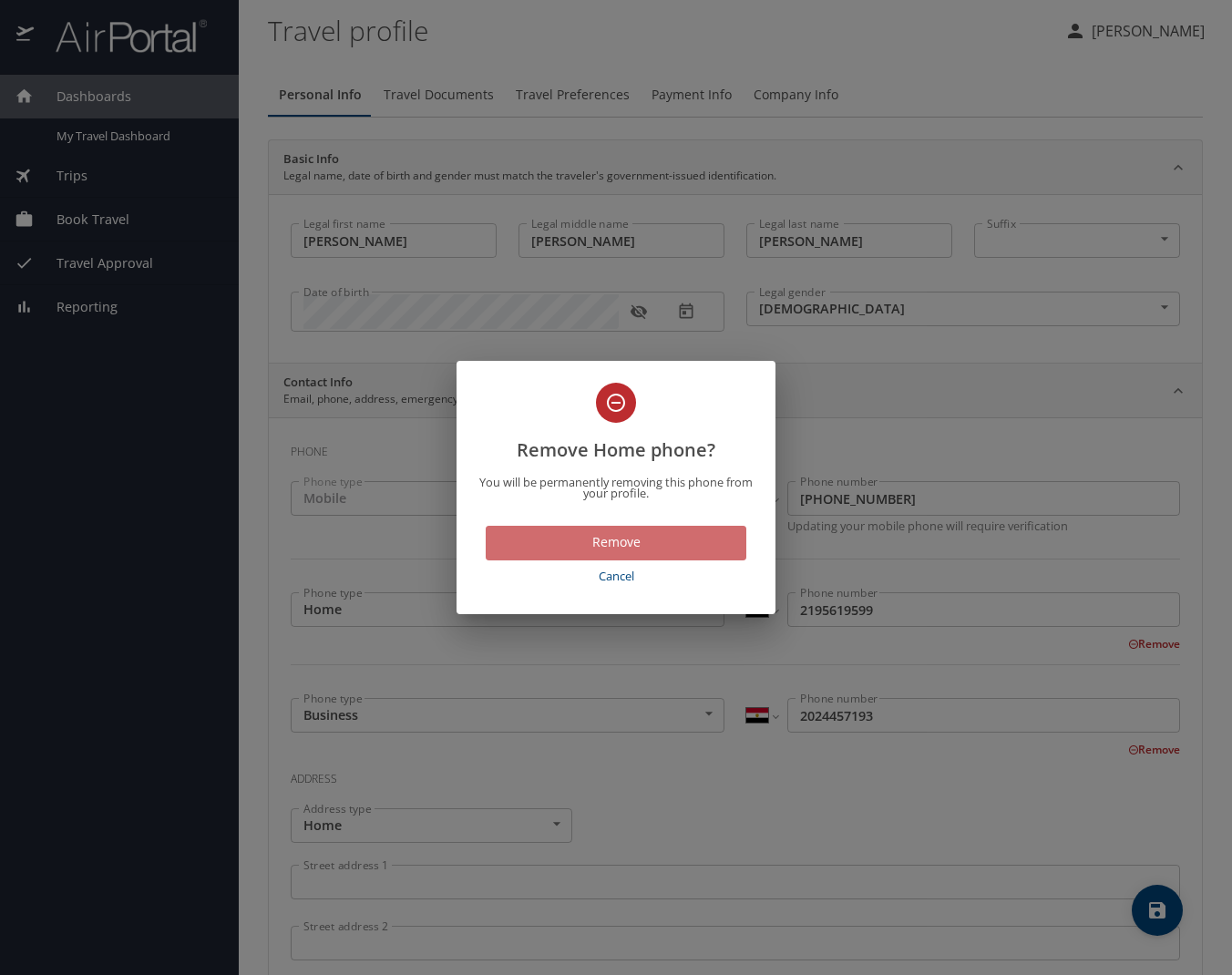
click at [652, 547] on span "Remove" at bounding box center [616, 543] width 232 height 23
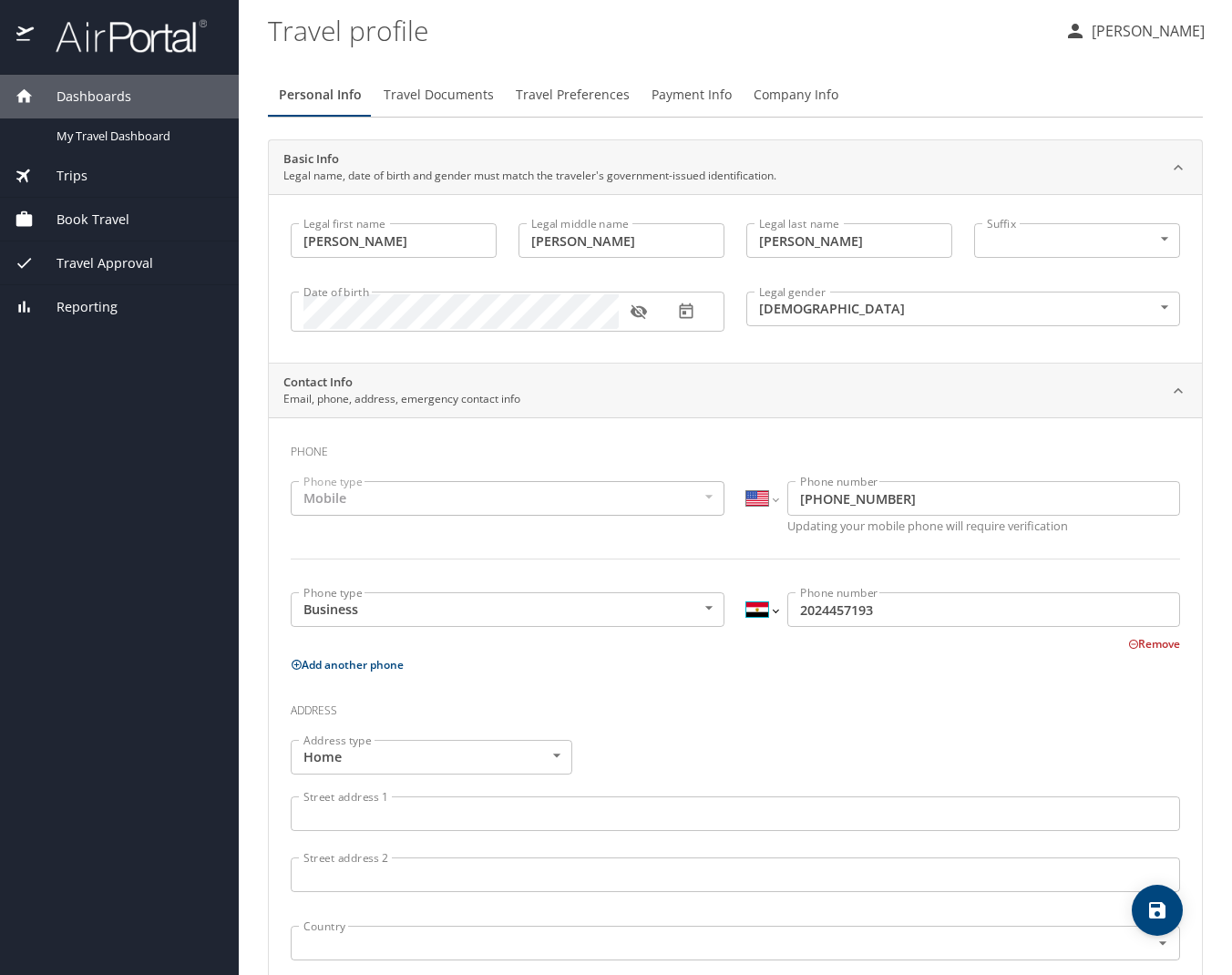
select select "US"
type input "(202) 445-7193"
click at [708, 497] on div "Mobile" at bounding box center [507, 499] width 434 height 34
click at [708, 496] on div "Mobile" at bounding box center [507, 499] width 434 height 34
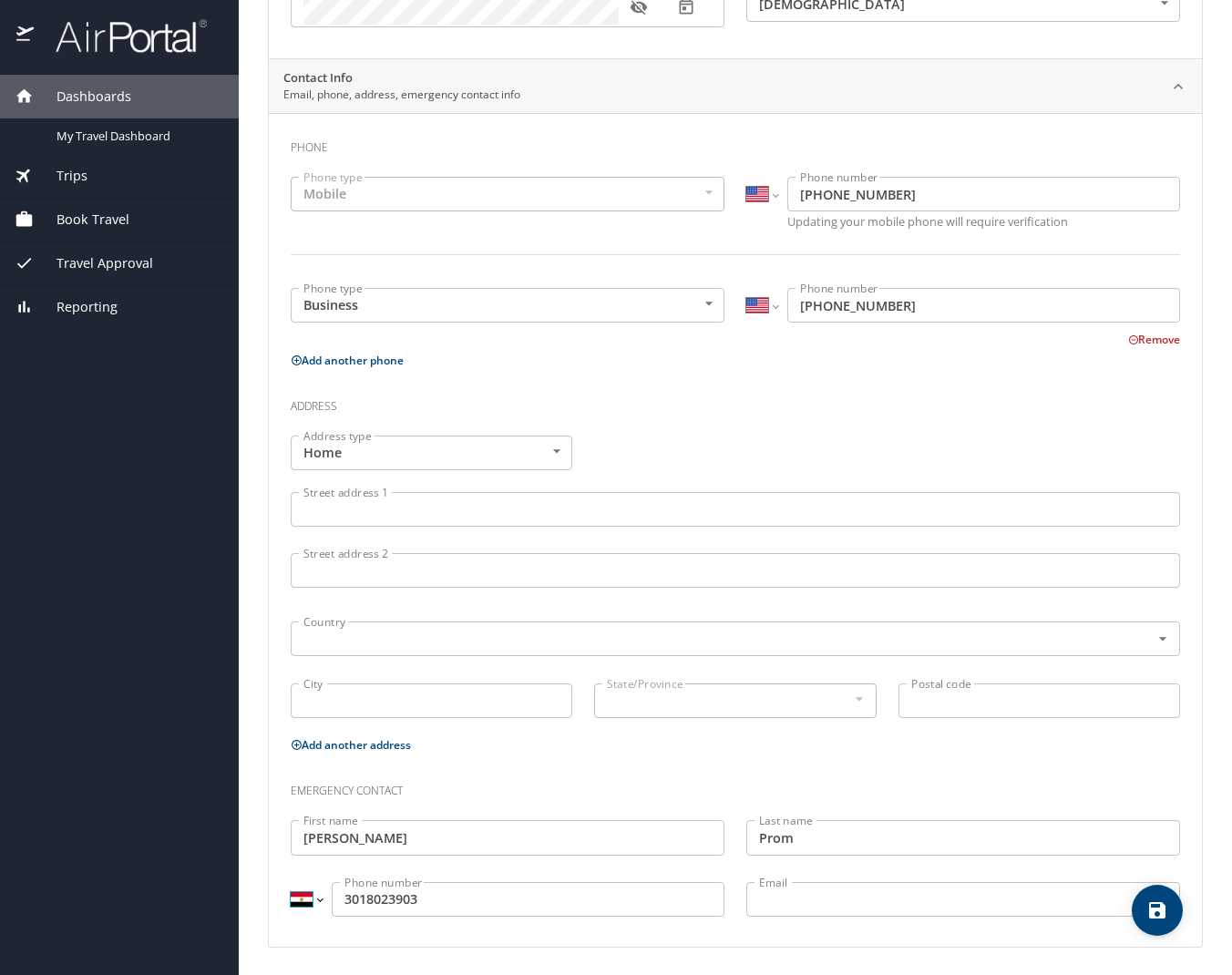
select select "US"
type input "(301) 802-3903"
click at [1150, 913] on icon "save" at bounding box center [1157, 910] width 16 height 16
select select "US"
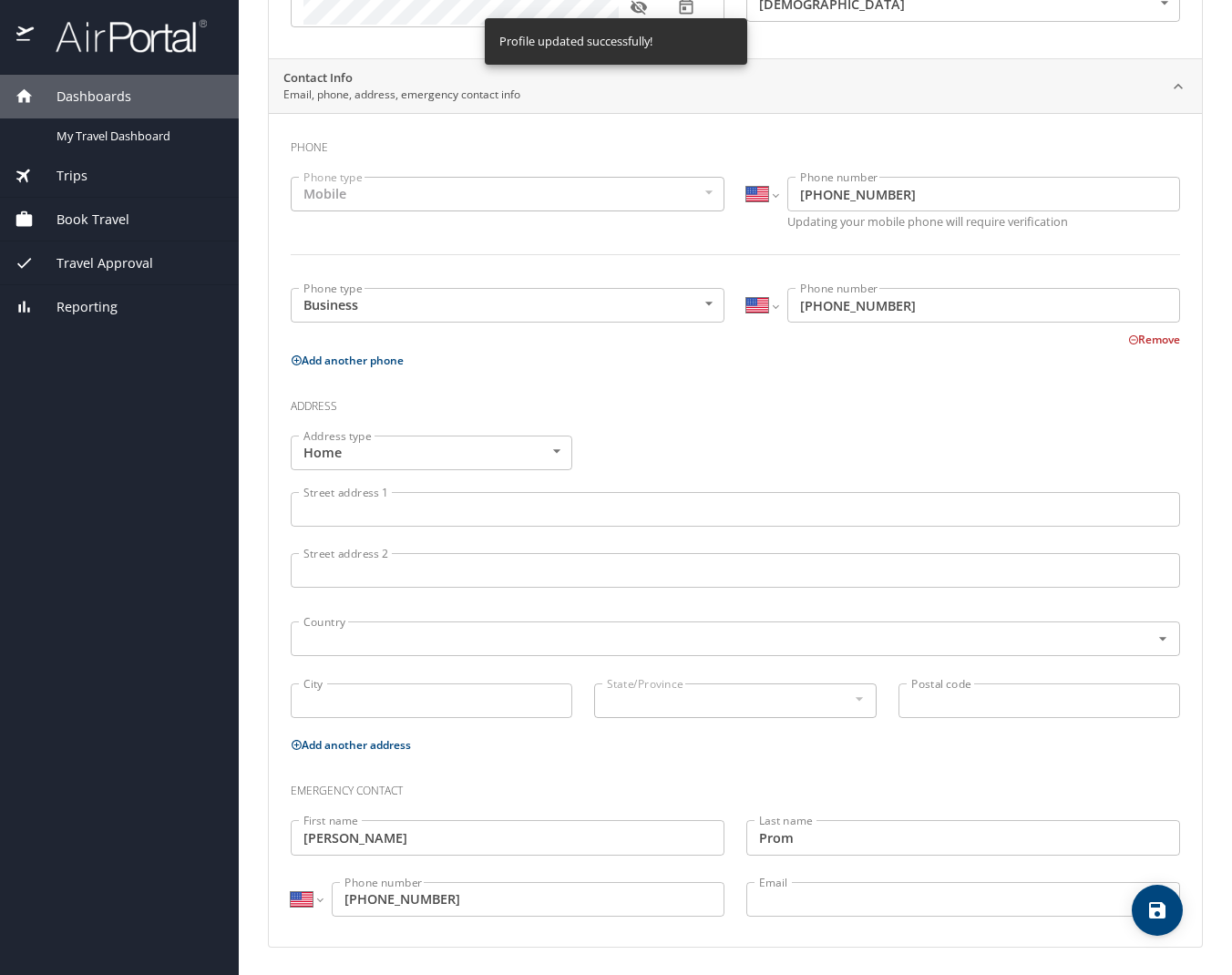
select select "US"
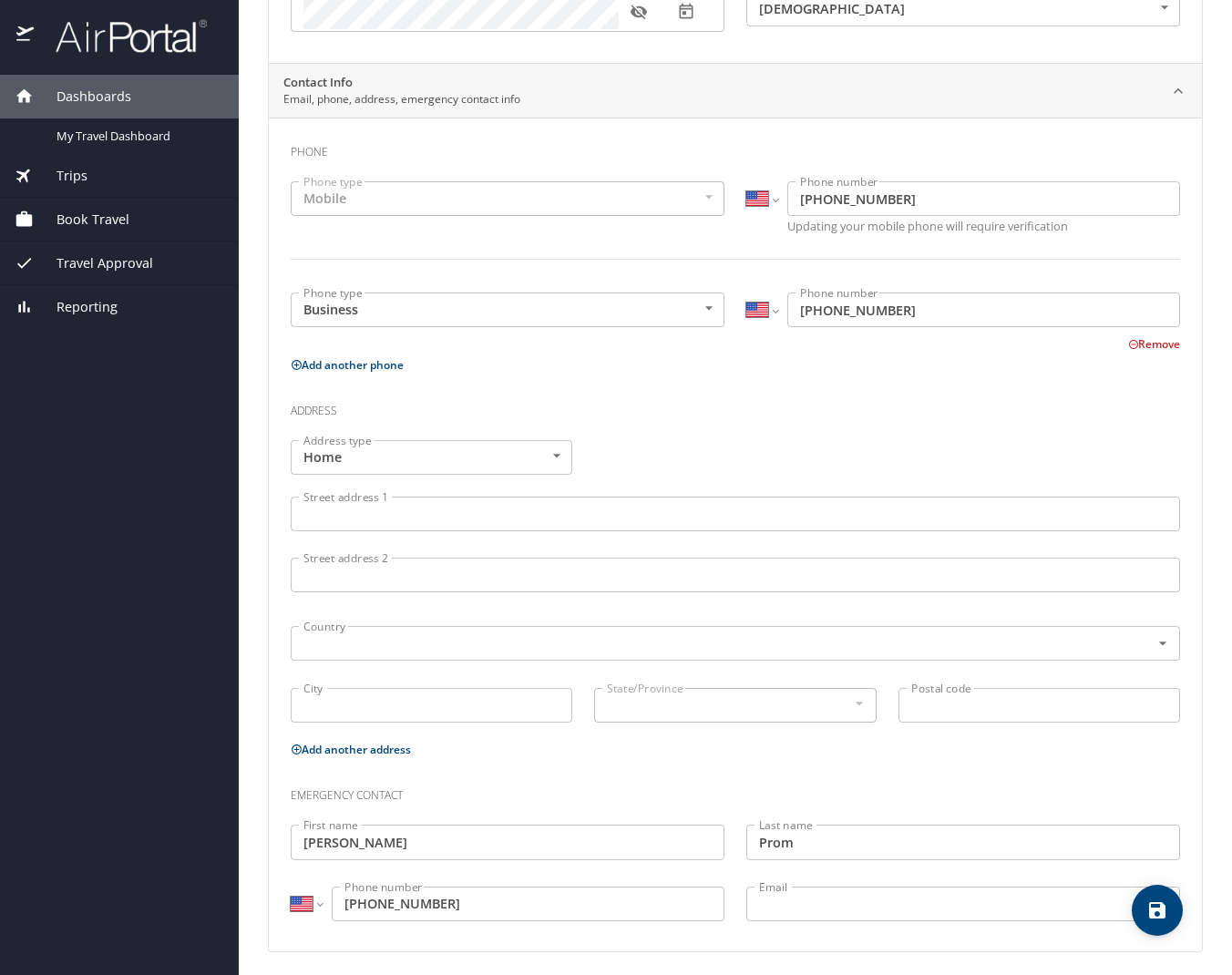
click at [92, 218] on span "Book Travel" at bounding box center [81, 219] width 95 height 20
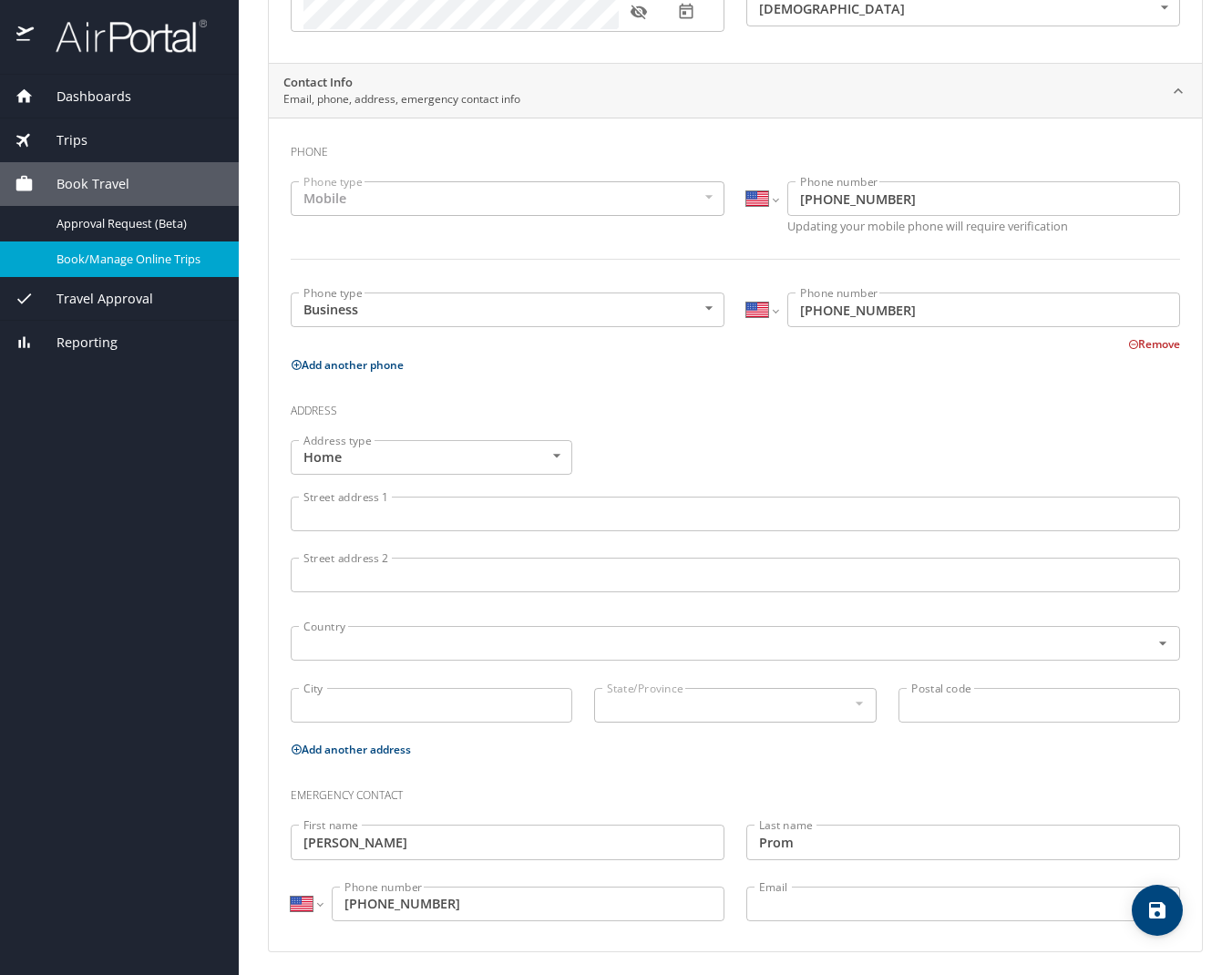
click at [153, 261] on span "Book/Manage Online Trips" at bounding box center [136, 259] width 160 height 17
